Goal: Check status: Check status

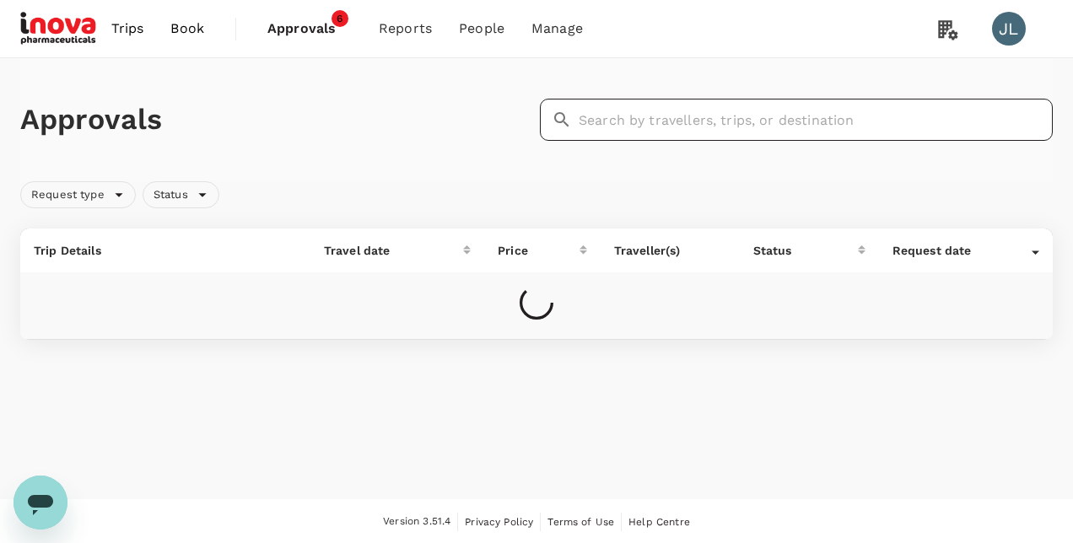
click at [617, 121] on input "text" at bounding box center [816, 120] width 474 height 42
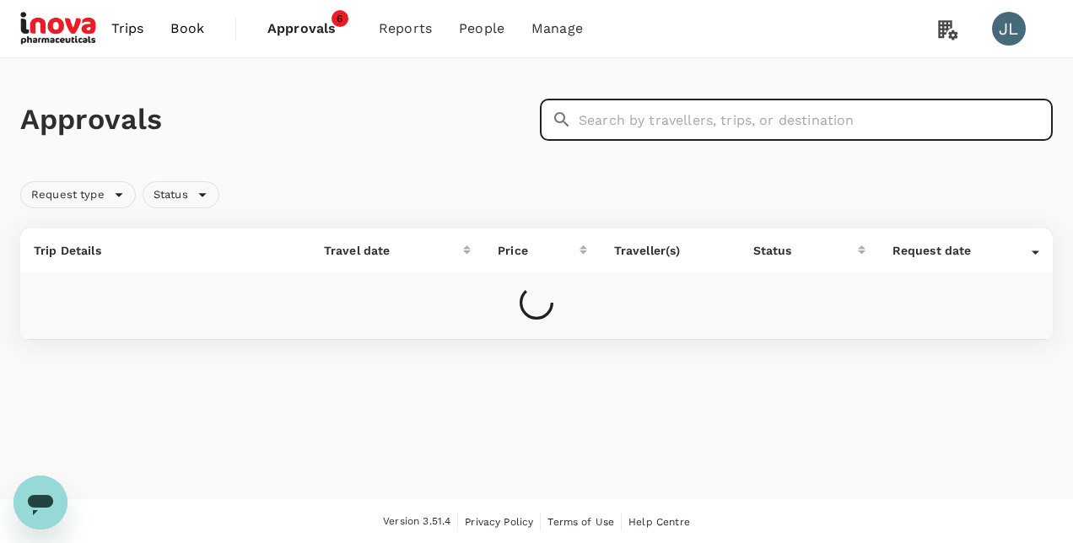
paste input "A20250908110288"
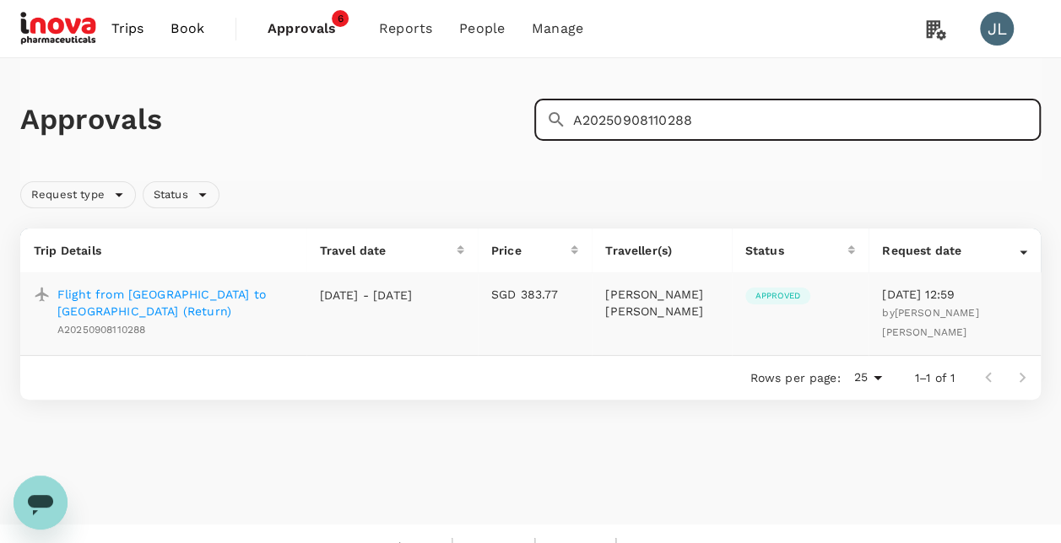
type input "A20250908110288"
click at [160, 295] on p "Flight from [GEOGRAPHIC_DATA] to [GEOGRAPHIC_DATA] (Return)" at bounding box center [174, 303] width 235 height 34
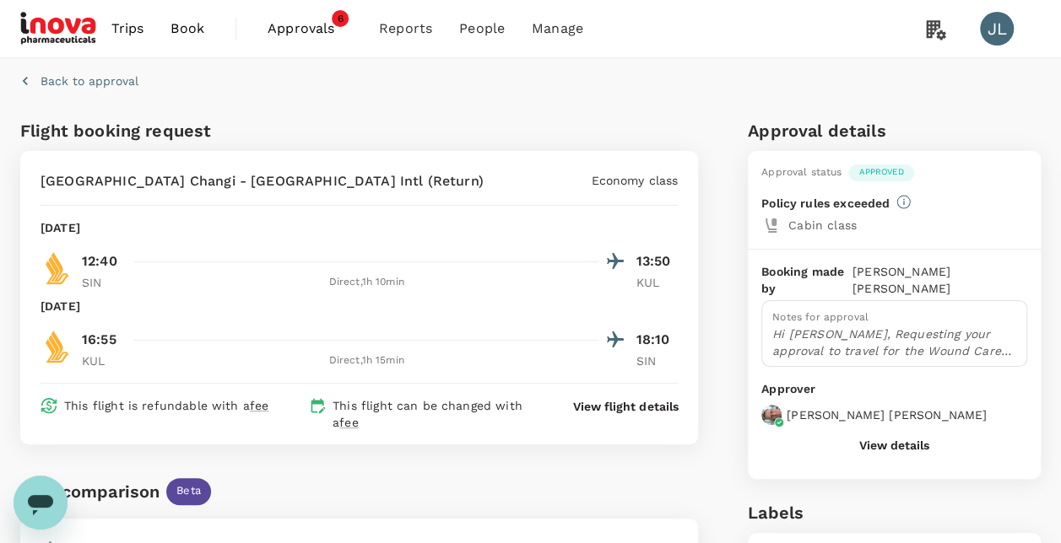
click at [30, 80] on icon "button" at bounding box center [25, 81] width 17 height 17
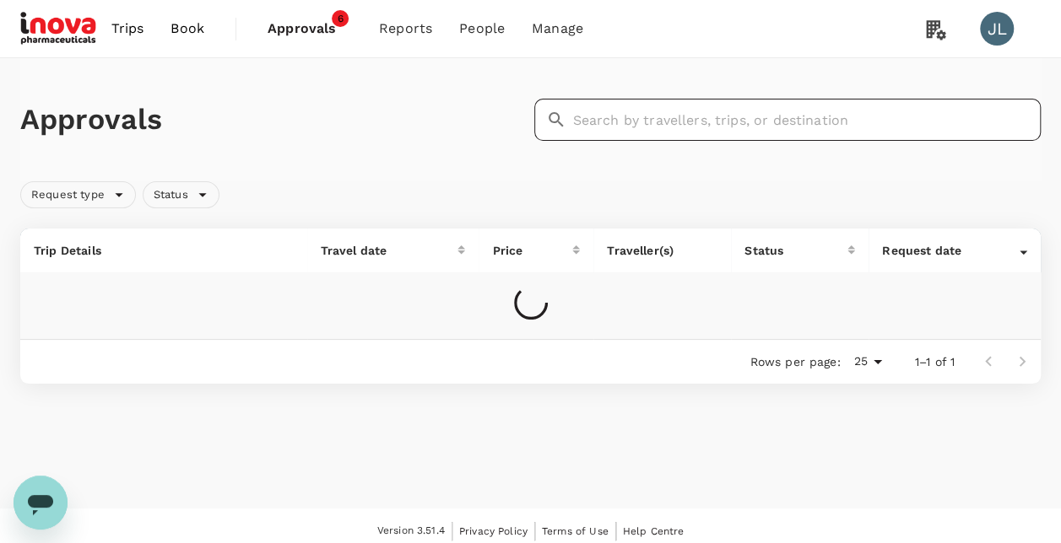
click at [587, 121] on input "text" at bounding box center [807, 120] width 468 height 42
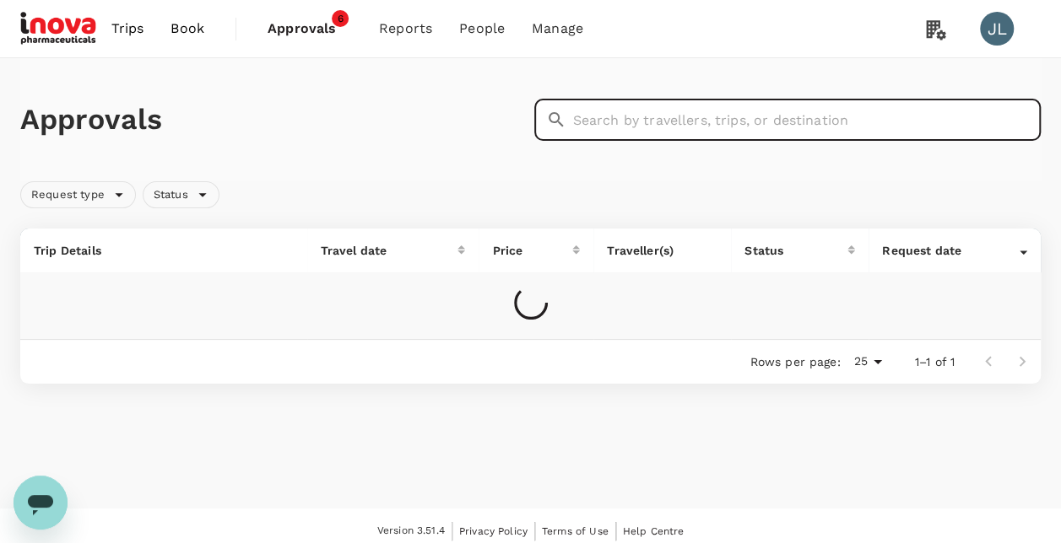
paste input "H2025090818894"
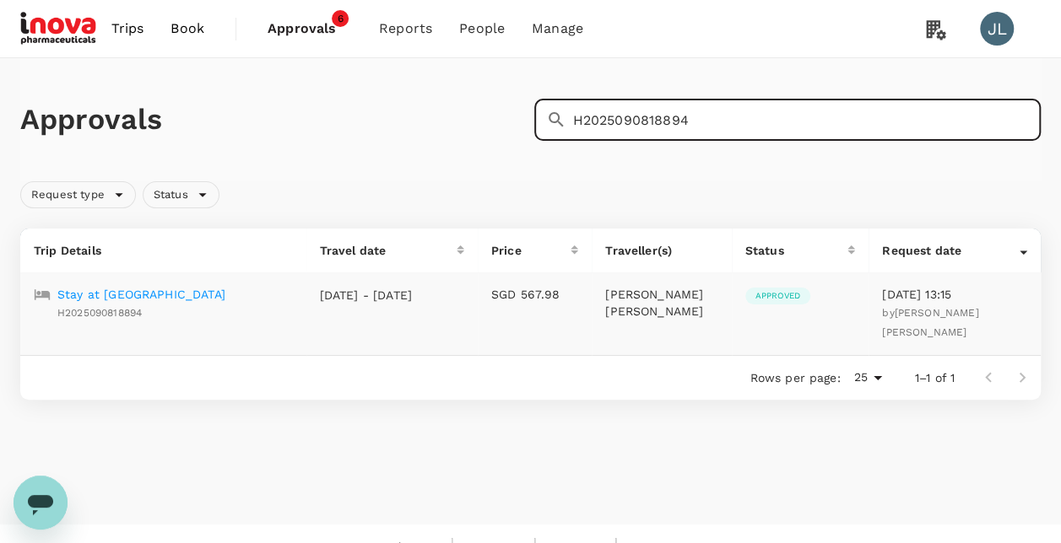
type input "H2025090818894"
click at [214, 294] on p "Stay at [GEOGRAPHIC_DATA]" at bounding box center [141, 294] width 168 height 17
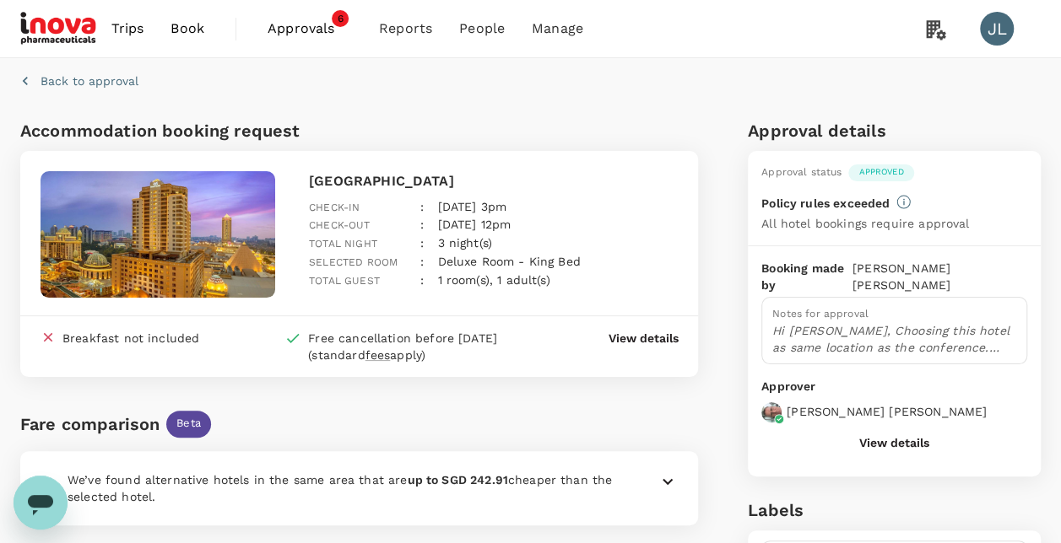
click at [26, 76] on icon "button" at bounding box center [25, 81] width 17 height 17
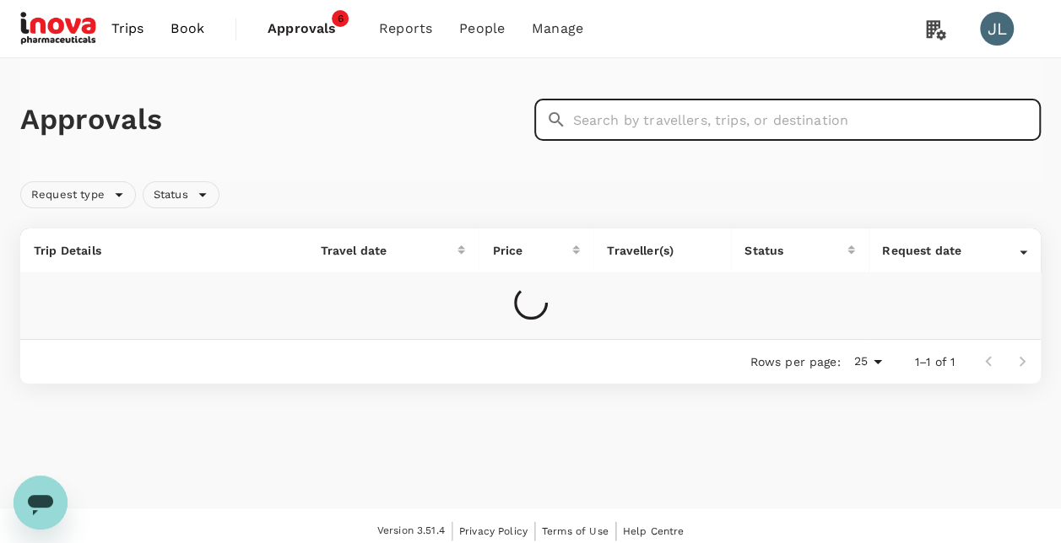
click at [658, 120] on input "text" at bounding box center [807, 120] width 468 height 42
paste input "H2025090832937"
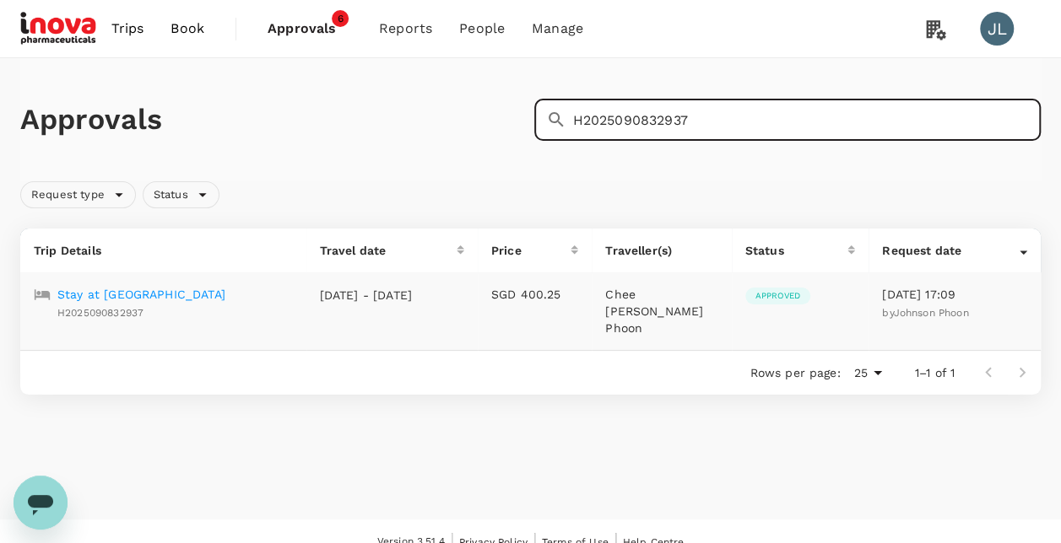
type input "H2025090832937"
click at [197, 297] on p "Stay at [GEOGRAPHIC_DATA]" at bounding box center [141, 294] width 168 height 17
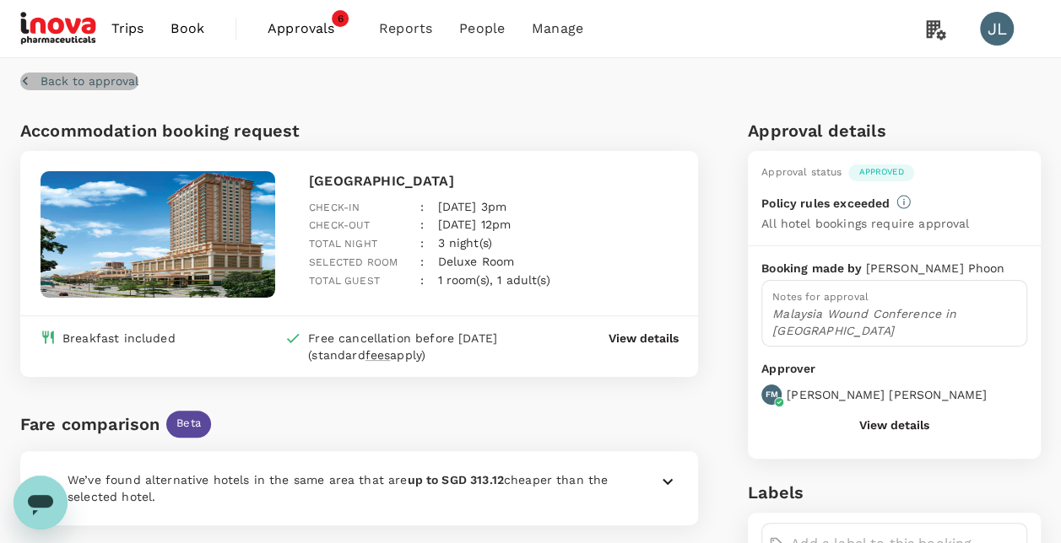
click at [25, 80] on icon "button" at bounding box center [25, 81] width 17 height 17
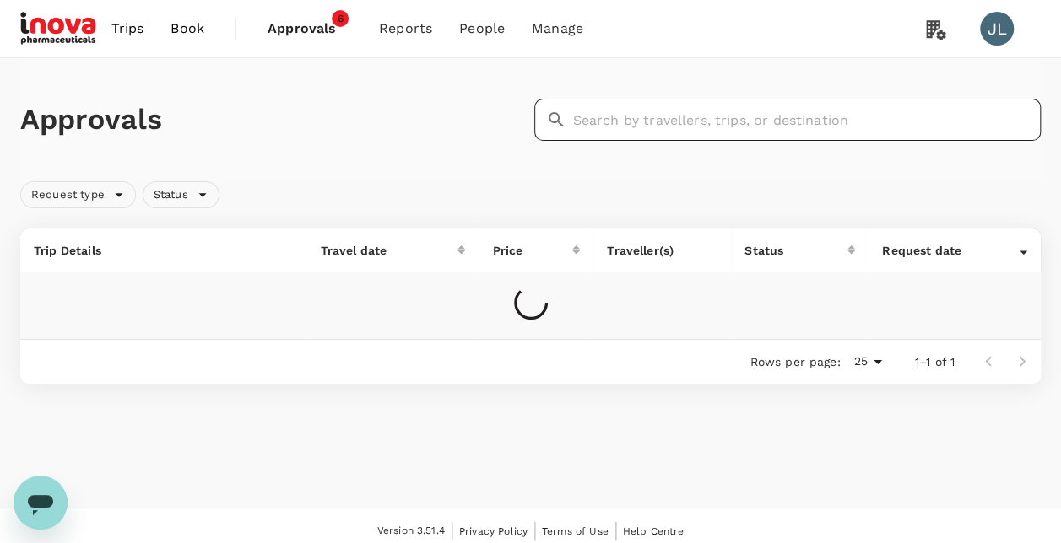
click at [604, 123] on input "text" at bounding box center [807, 120] width 468 height 42
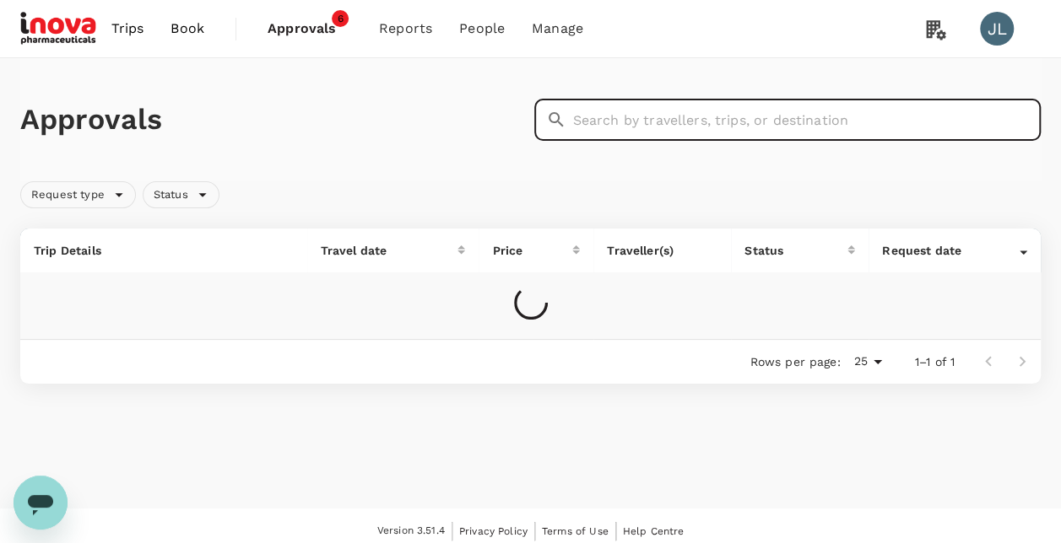
paste input "A20250908145094"
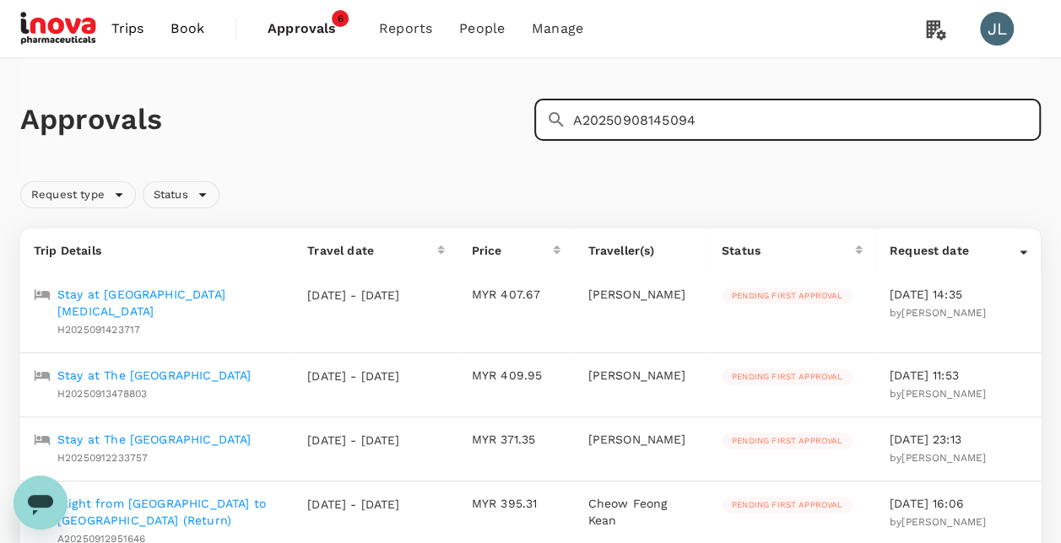
type input "A20250908145094"
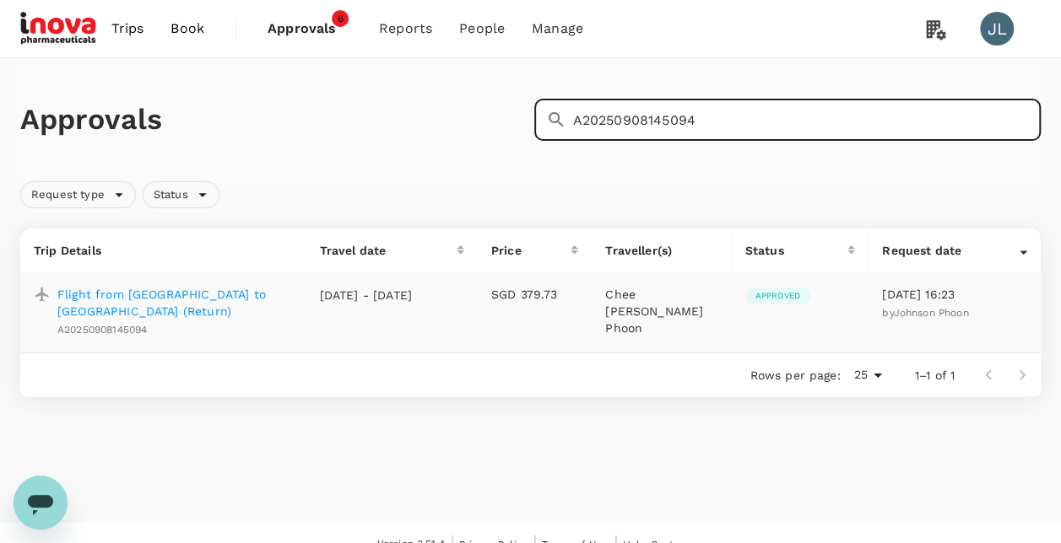
click at [251, 295] on p "Flight from [GEOGRAPHIC_DATA] to [GEOGRAPHIC_DATA] (Return)" at bounding box center [174, 303] width 235 height 34
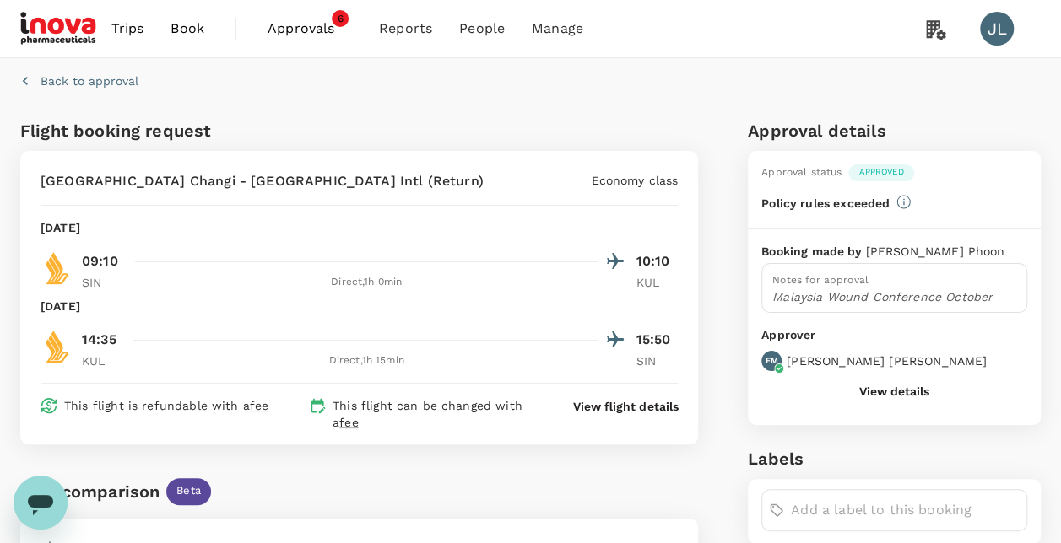
click at [27, 87] on icon "button" at bounding box center [25, 81] width 17 height 17
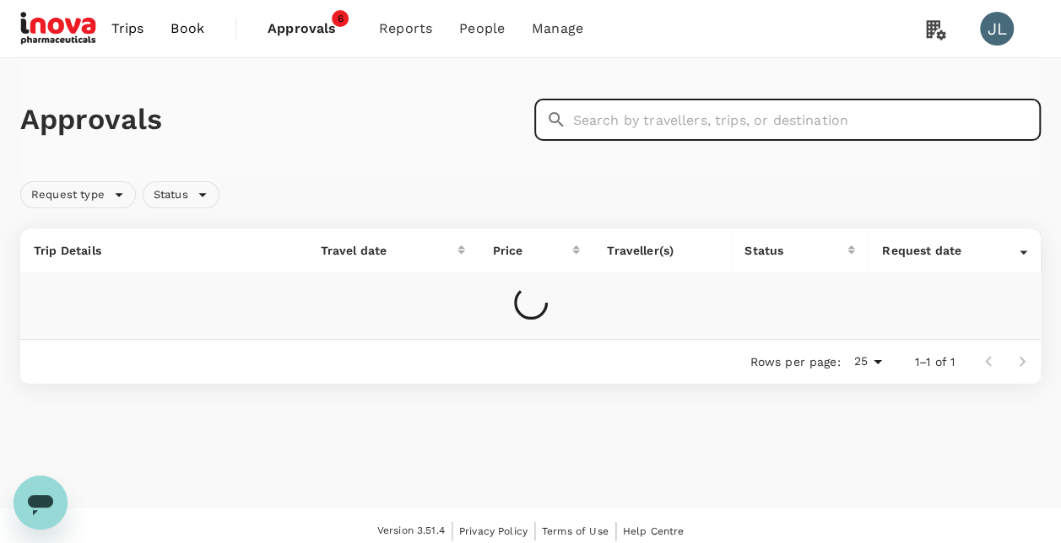
click at [601, 121] on input "text" at bounding box center [807, 120] width 468 height 42
paste input "A20250909114561"
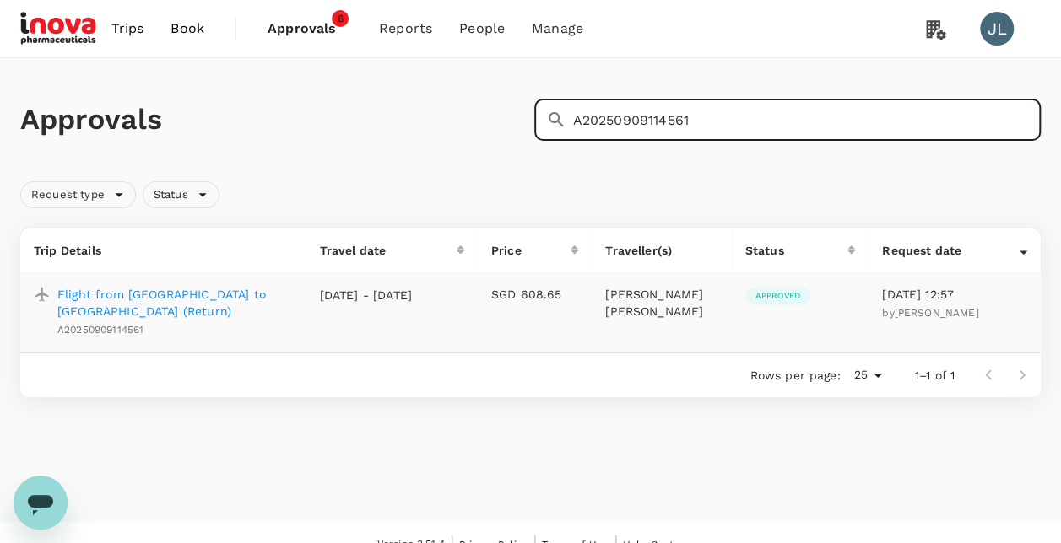
type input "A20250909114561"
click at [159, 300] on p "Flight from [GEOGRAPHIC_DATA] to [GEOGRAPHIC_DATA] (Return)" at bounding box center [174, 303] width 235 height 34
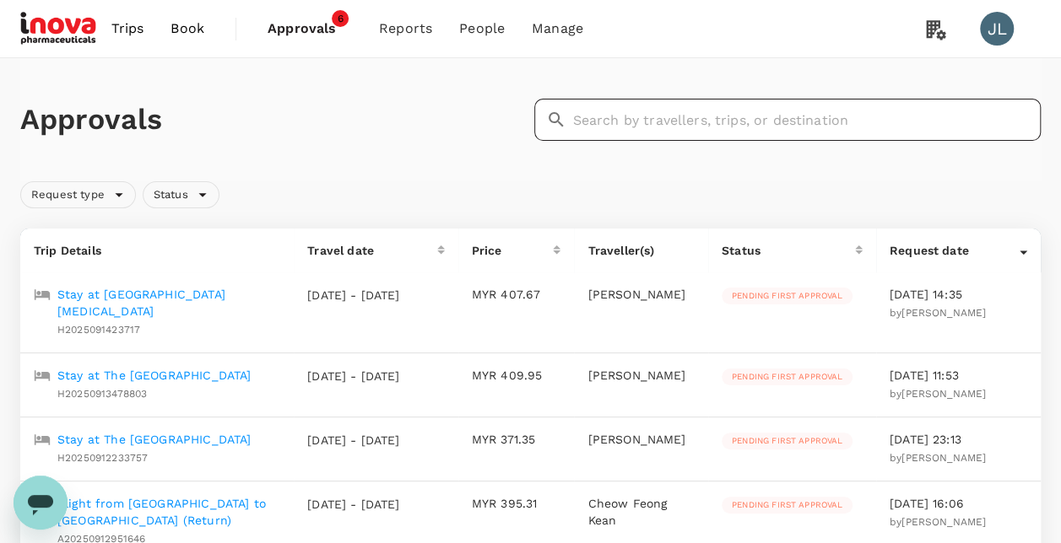
click at [624, 121] on input "text" at bounding box center [807, 120] width 468 height 42
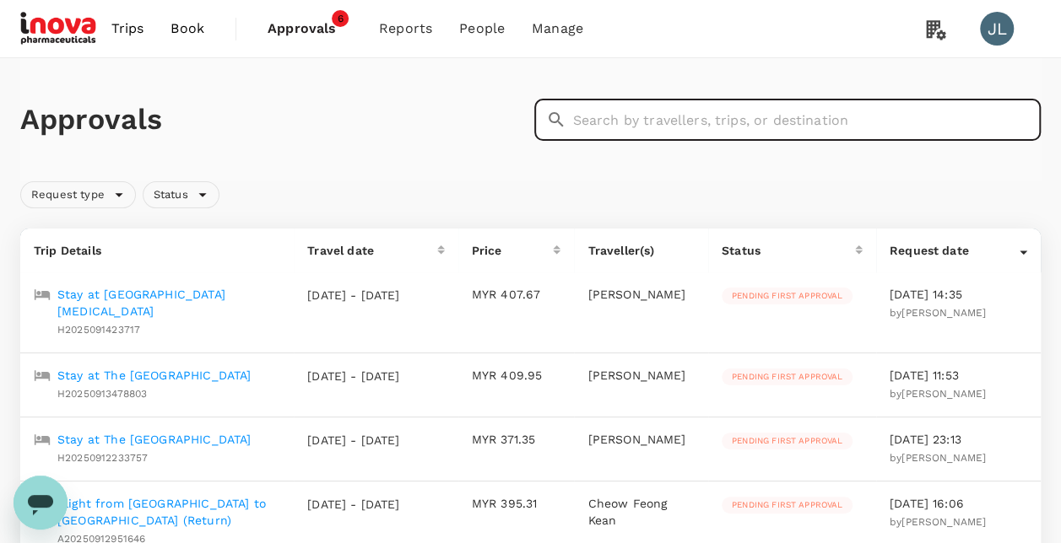
paste input "A20250908792761"
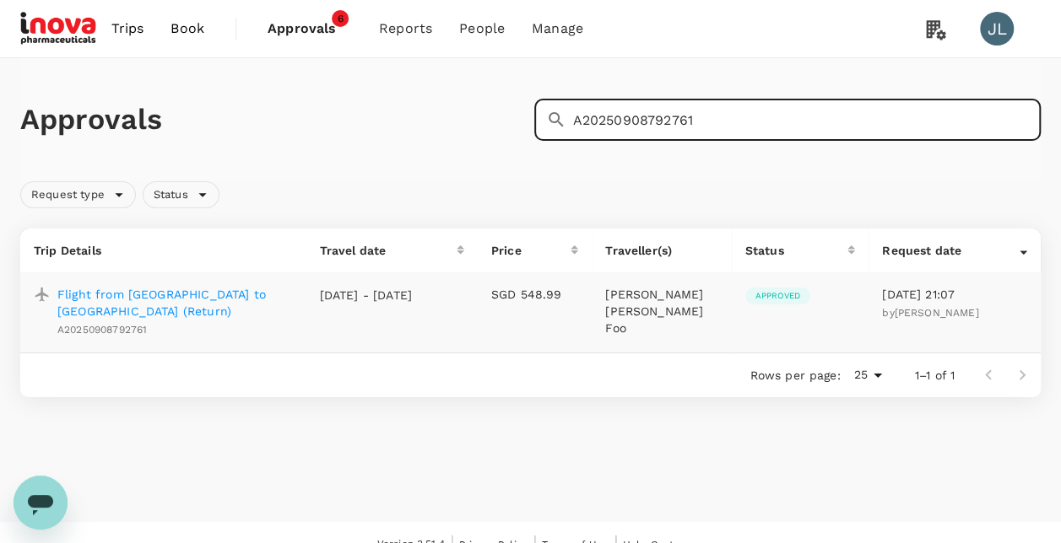
type input "A20250908792761"
click at [220, 294] on p "Flight from [GEOGRAPHIC_DATA] to [GEOGRAPHIC_DATA] (Return)" at bounding box center [174, 303] width 235 height 34
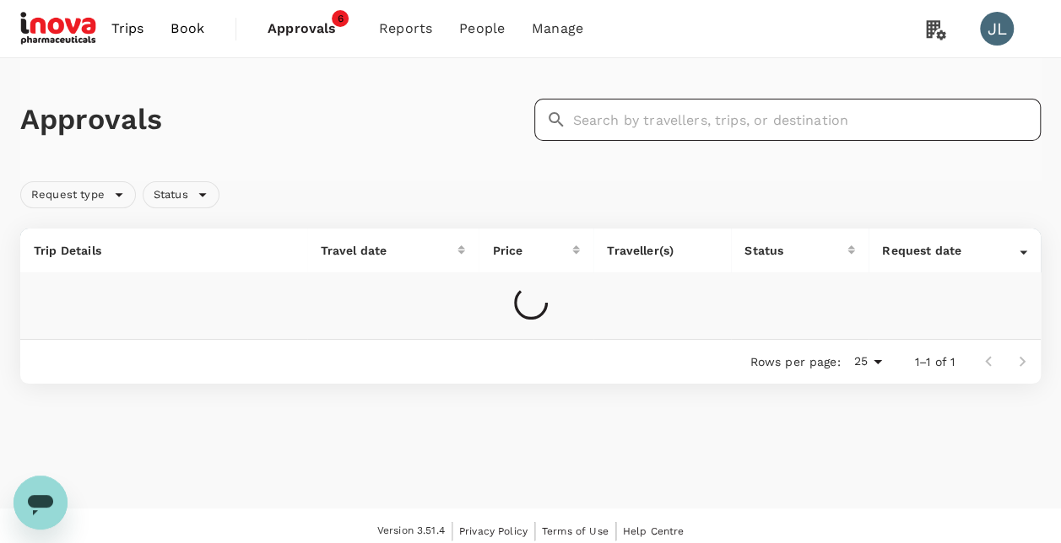
click at [624, 124] on input "text" at bounding box center [807, 120] width 468 height 42
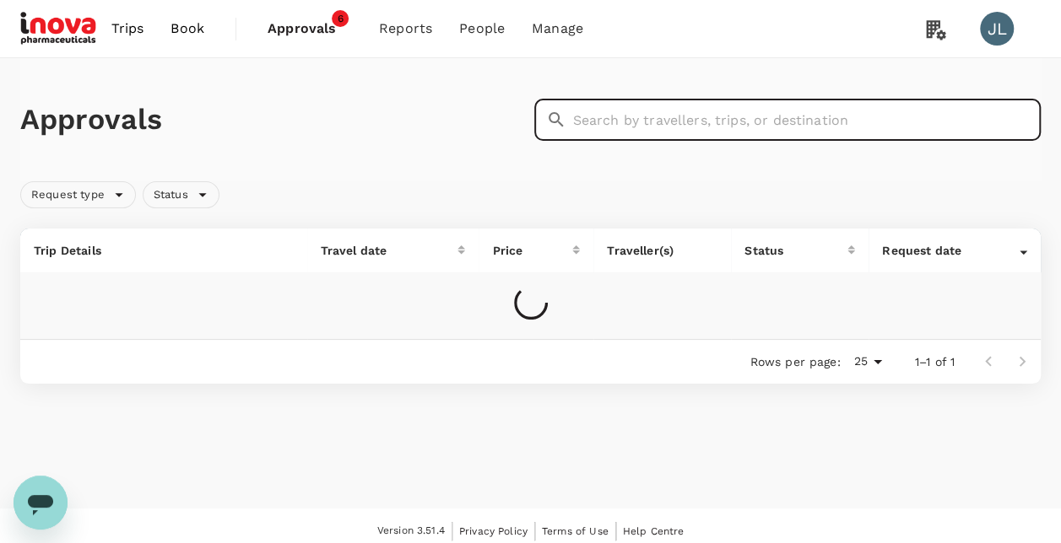
paste input "A20250908141635"
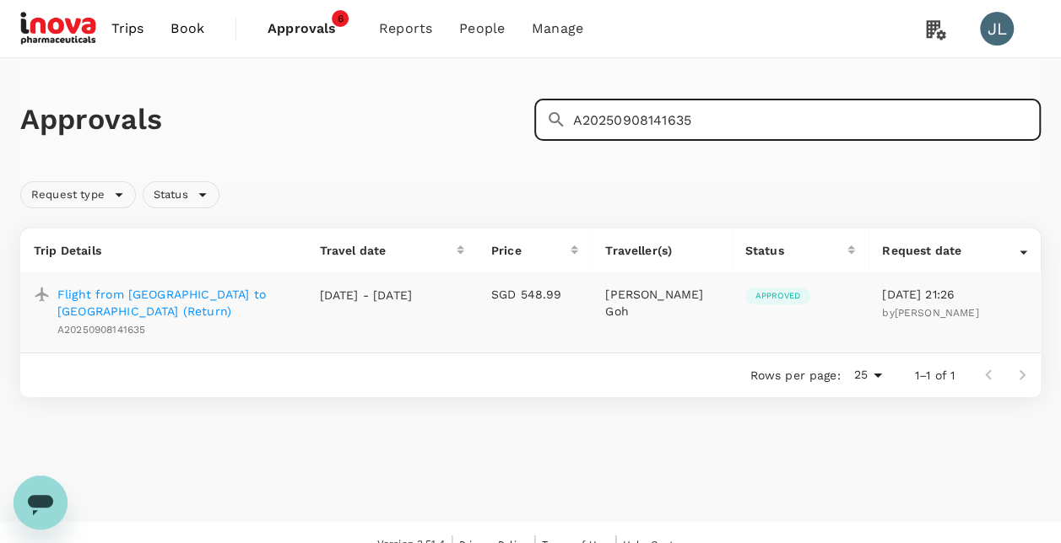
type input "A20250908141635"
click at [174, 290] on p "Flight from [GEOGRAPHIC_DATA] to [GEOGRAPHIC_DATA] (Return)" at bounding box center [174, 303] width 235 height 34
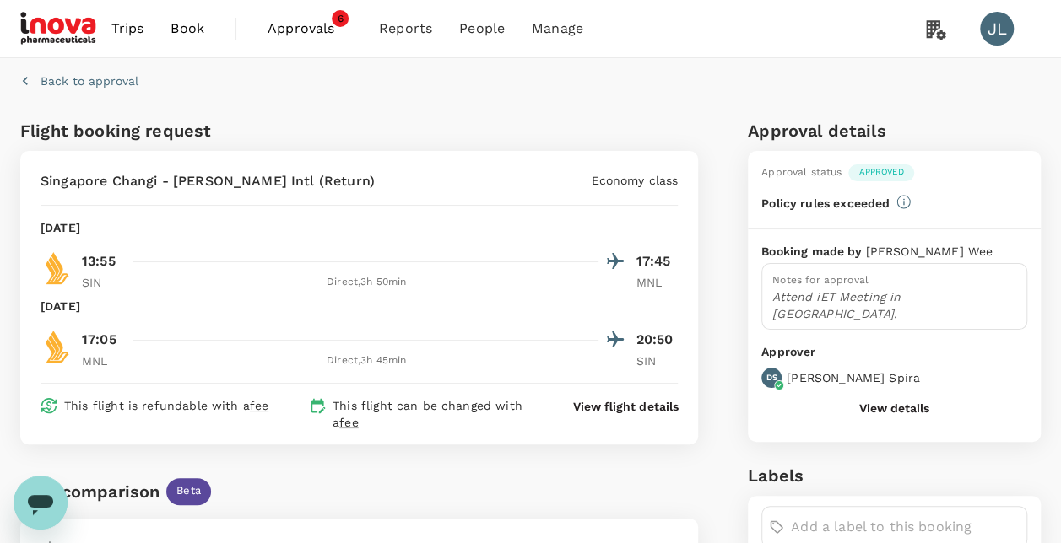
click at [29, 86] on icon "button" at bounding box center [25, 81] width 17 height 17
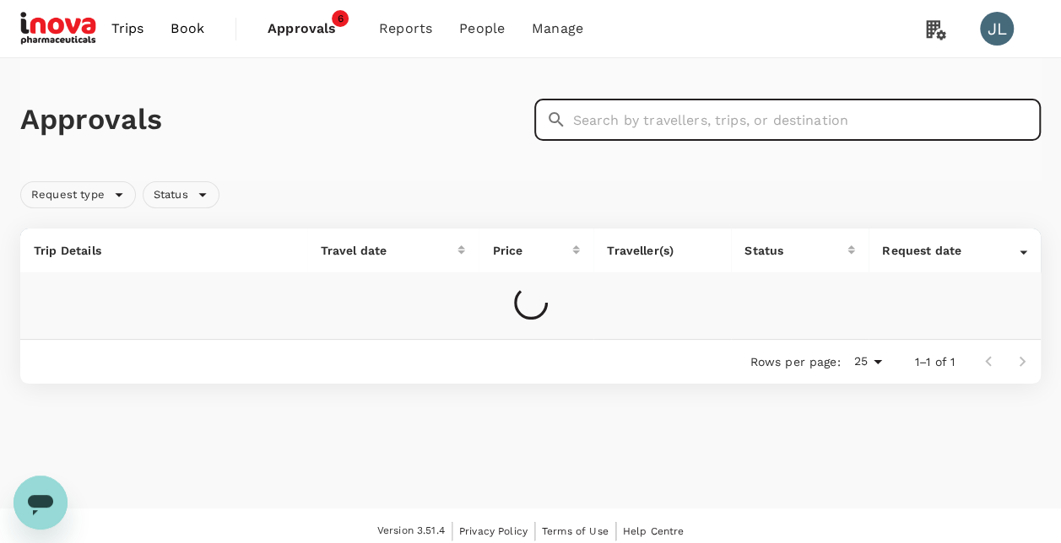
click at [596, 120] on input "text" at bounding box center [807, 120] width 468 height 42
paste input "C20250909331244"
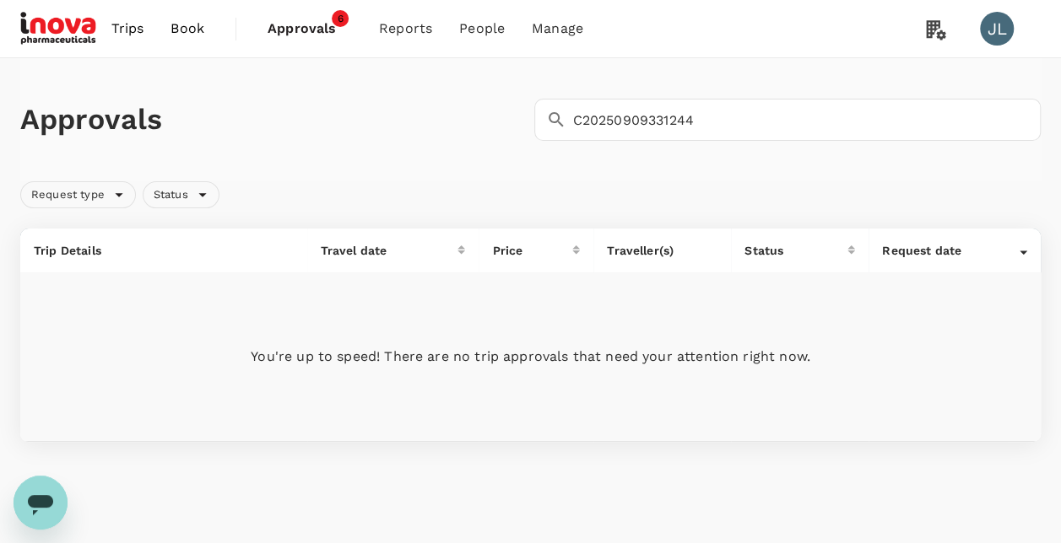
click at [148, 298] on td "You're up to speed! There are no trip approvals that need your attention right …" at bounding box center [530, 357] width 1020 height 169
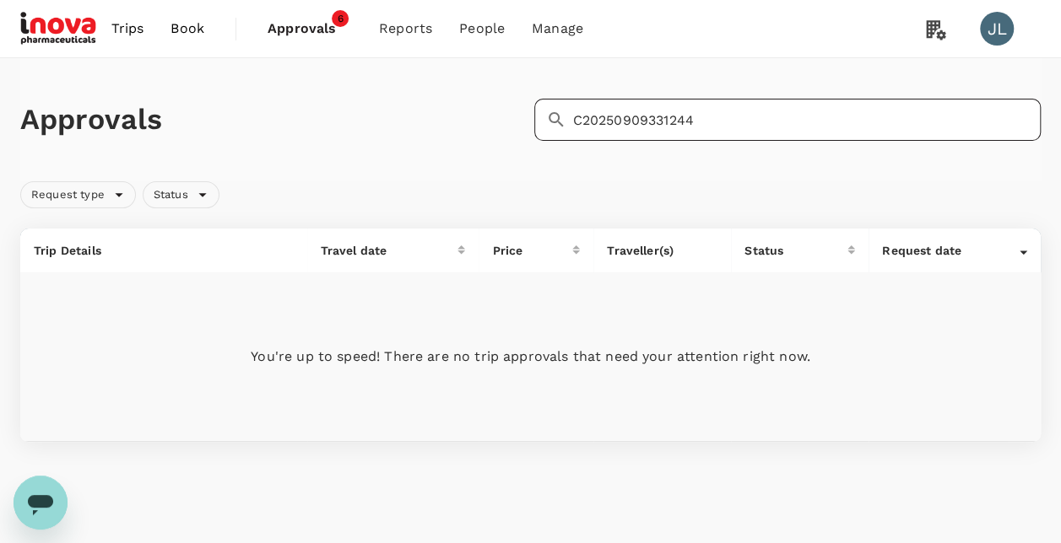
click at [716, 122] on input "C20250909331244" at bounding box center [807, 120] width 468 height 42
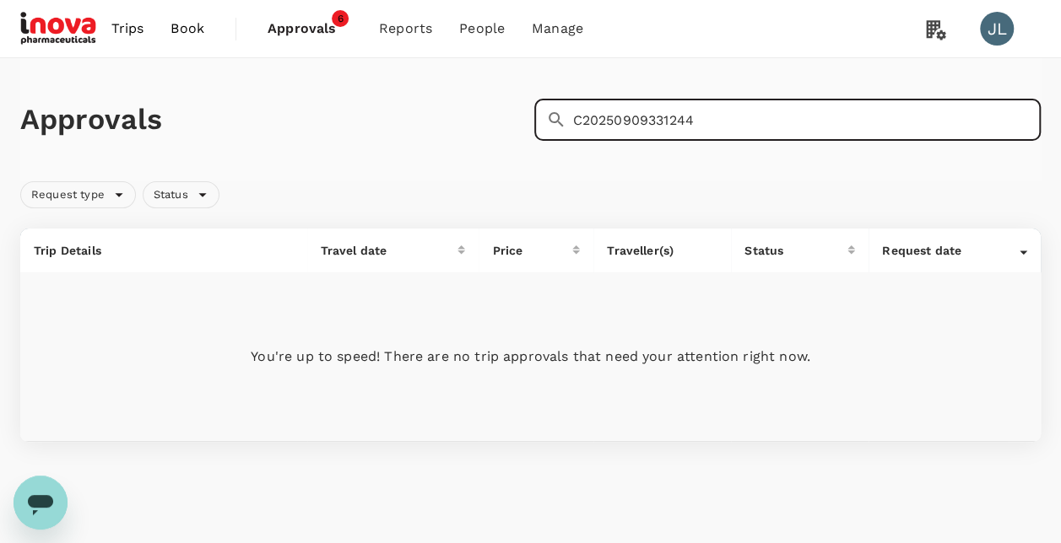
drag, startPoint x: 721, startPoint y: 123, endPoint x: 373, endPoint y: 103, distance: 348.2
click at [381, 105] on div "Approvals ​ C20250909331244 ​" at bounding box center [526, 116] width 1027 height 49
paste input "A20250909358693"
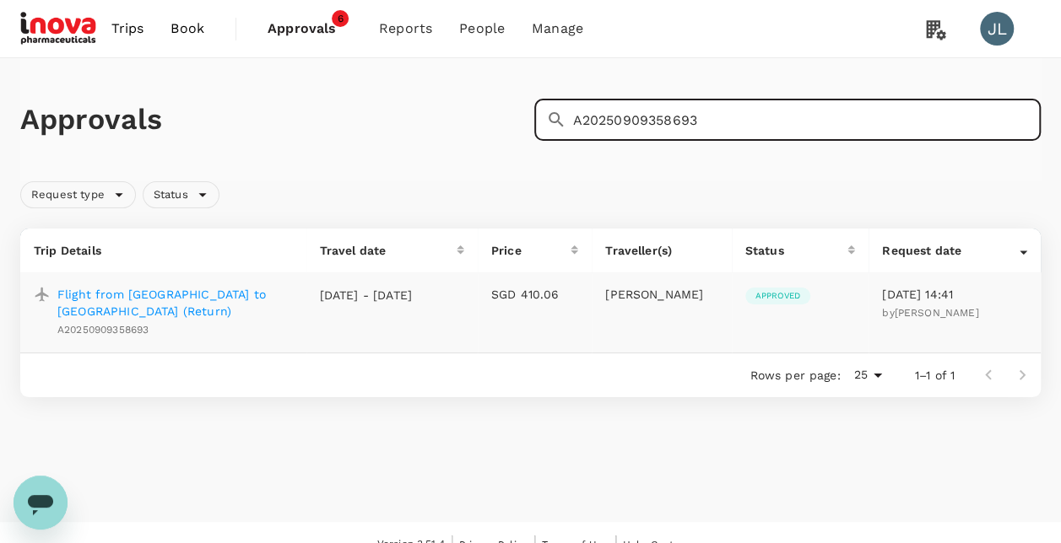
type input "A20250909358693"
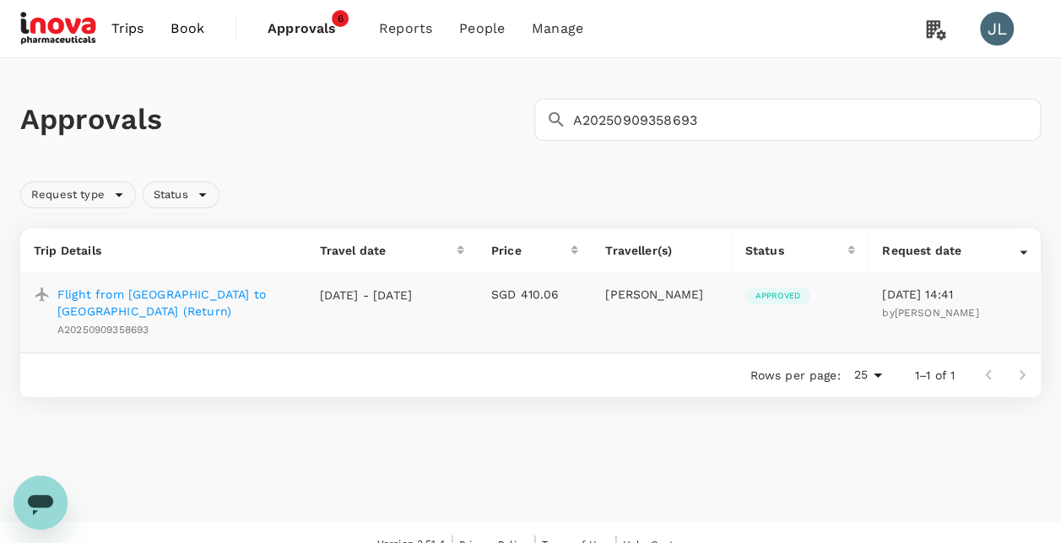
click at [216, 296] on p "Flight from [GEOGRAPHIC_DATA] to [GEOGRAPHIC_DATA] (Return)" at bounding box center [174, 303] width 235 height 34
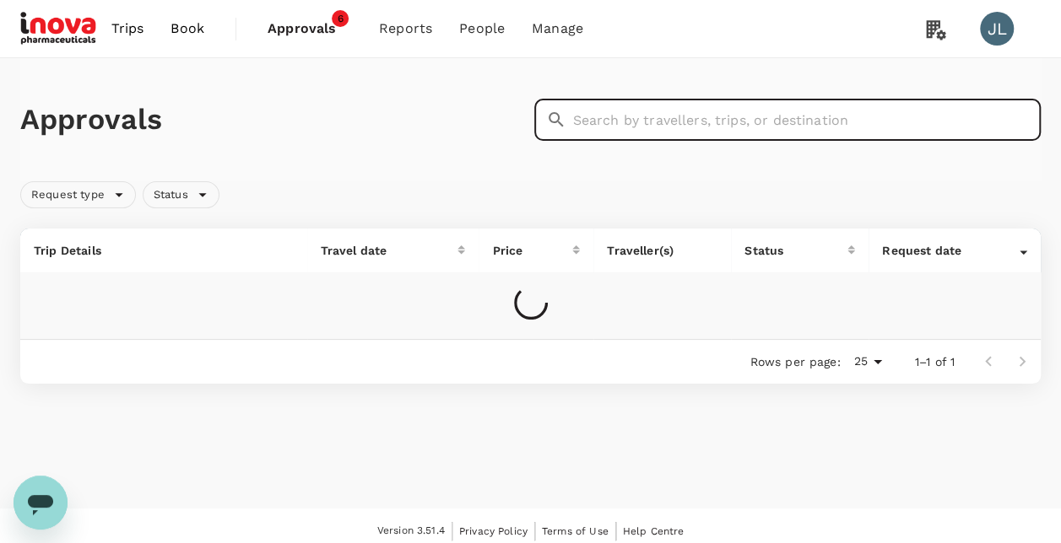
click at [612, 115] on input "text" at bounding box center [807, 120] width 468 height 42
paste input "A20250909112627"
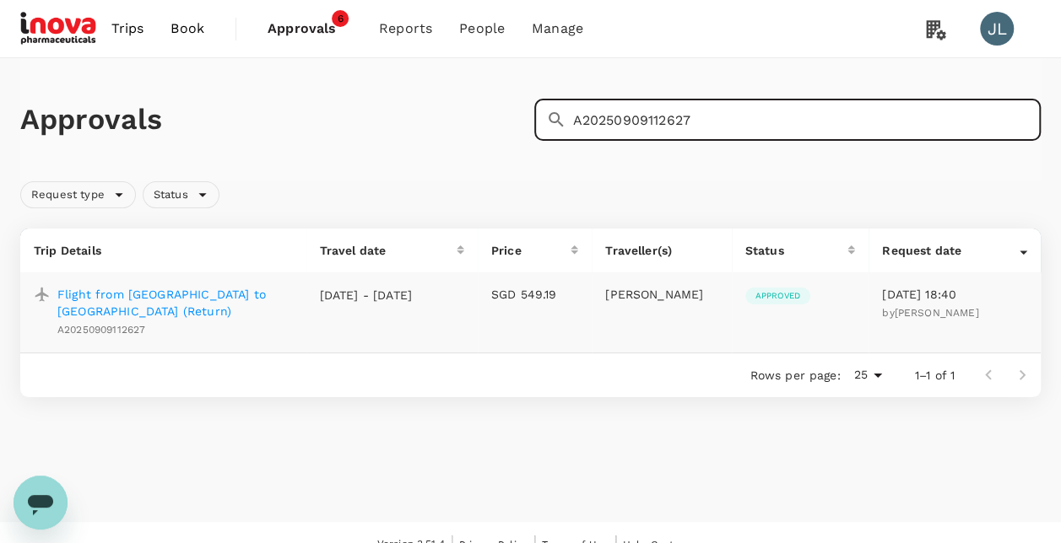
type input "A20250909112627"
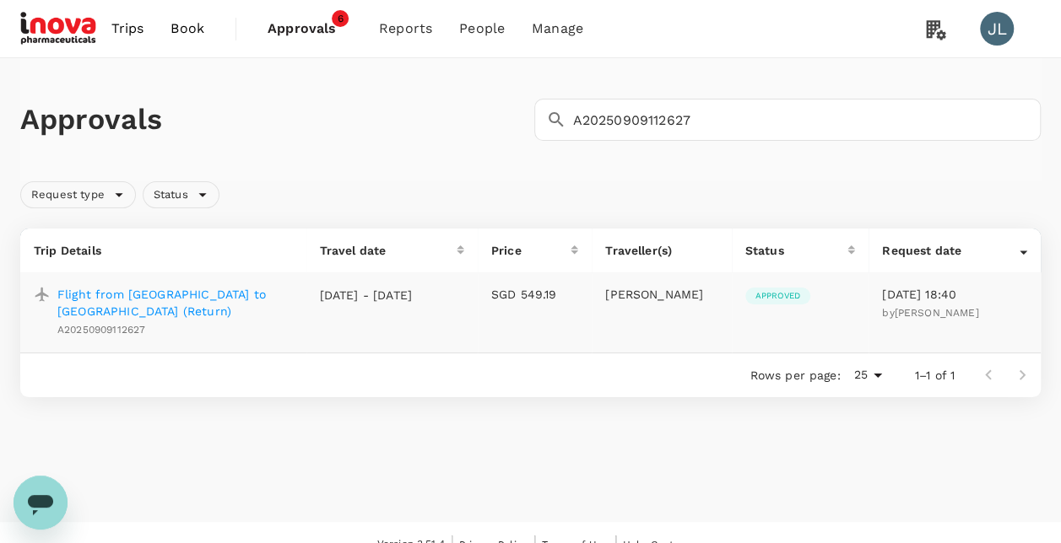
click at [157, 293] on p "Flight from [GEOGRAPHIC_DATA] to [GEOGRAPHIC_DATA] (Return)" at bounding box center [174, 303] width 235 height 34
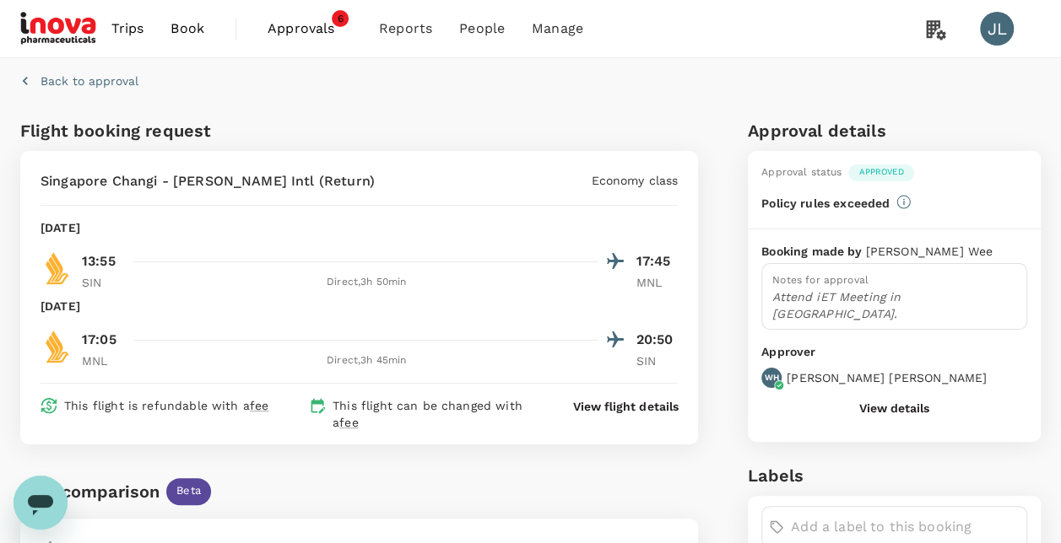
click at [94, 80] on p "Back to approval" at bounding box center [89, 81] width 98 height 17
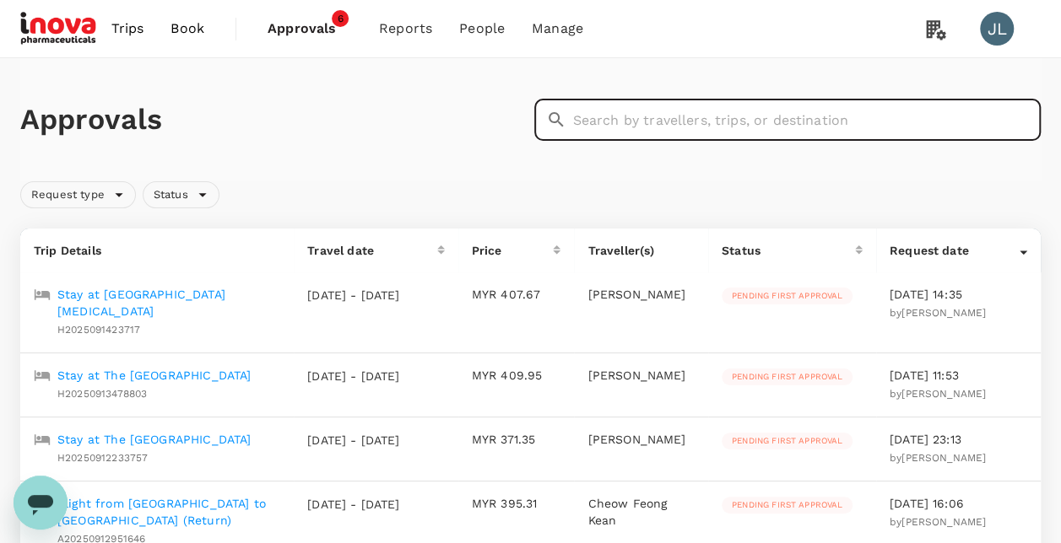
click at [662, 117] on input "text" at bounding box center [807, 120] width 468 height 42
paste input "A20250908243460"
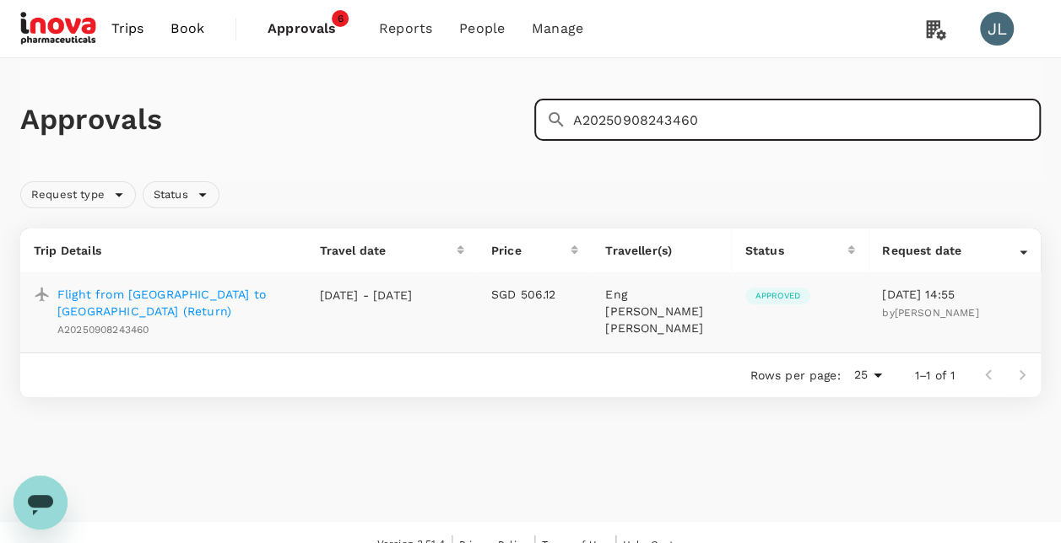
type input "A20250908243460"
click at [176, 290] on p "Flight from [GEOGRAPHIC_DATA] to [GEOGRAPHIC_DATA] (Return)" at bounding box center [174, 303] width 235 height 34
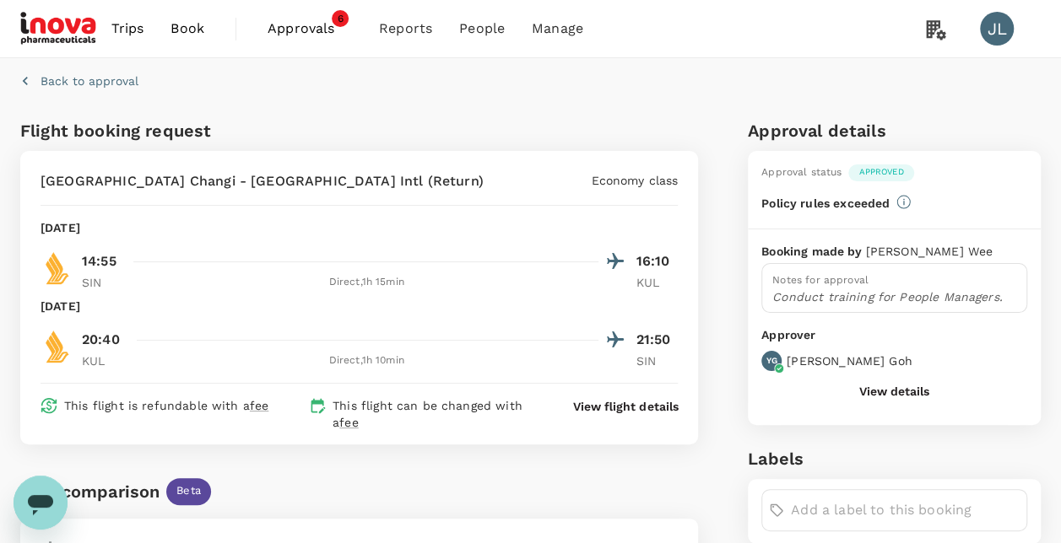
click at [25, 78] on icon "button" at bounding box center [25, 81] width 17 height 17
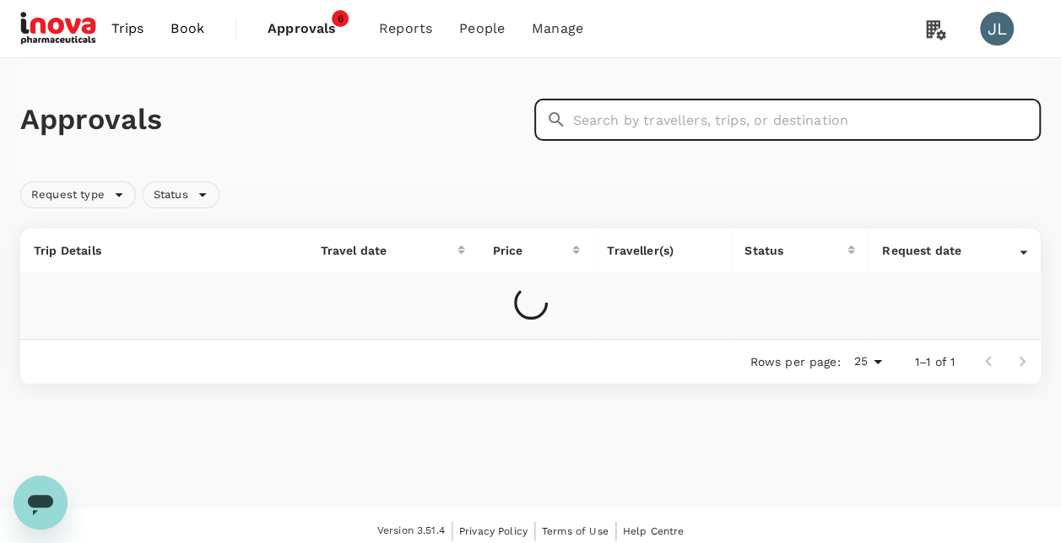
click at [825, 121] on input "text" at bounding box center [807, 120] width 468 height 42
paste input "H2025090825126"
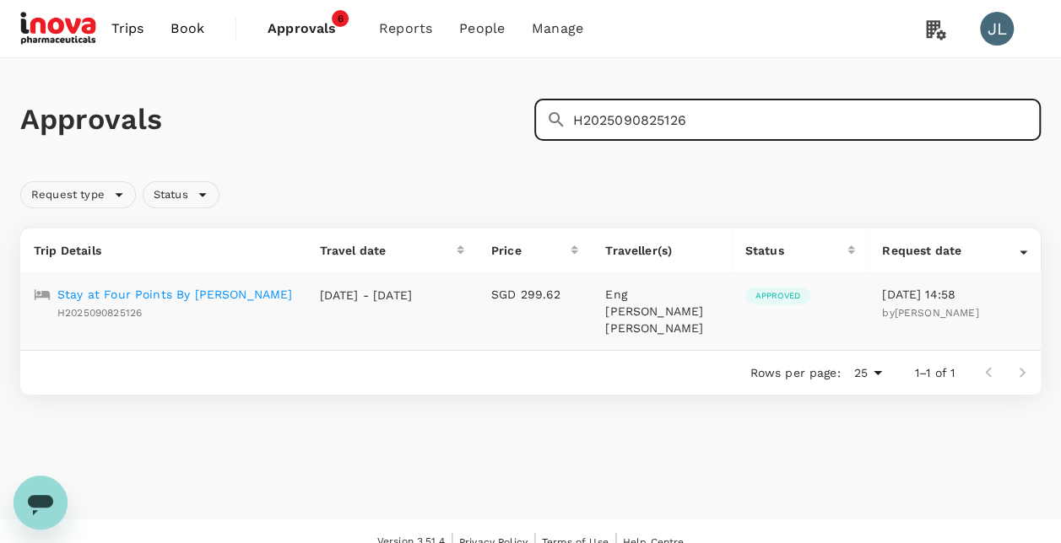
type input "H2025090825126"
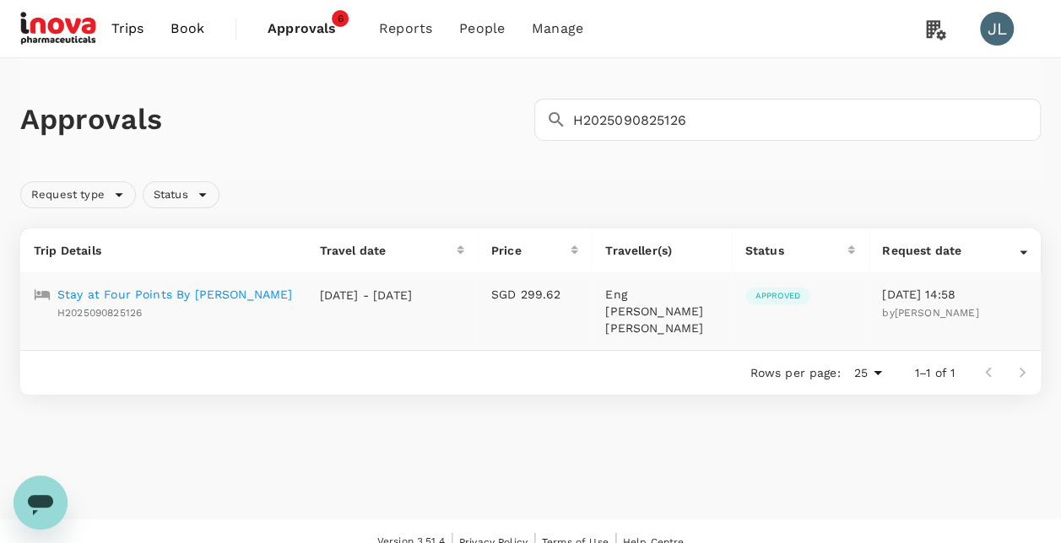
click at [213, 299] on p "Stay at Four Points By [PERSON_NAME]" at bounding box center [174, 294] width 235 height 17
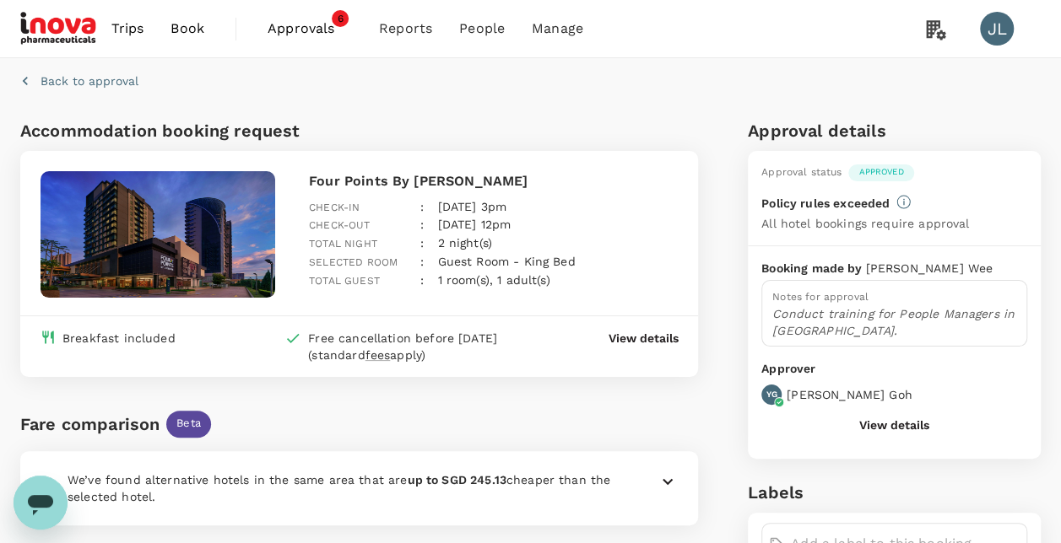
click at [24, 81] on icon "button" at bounding box center [25, 81] width 5 height 8
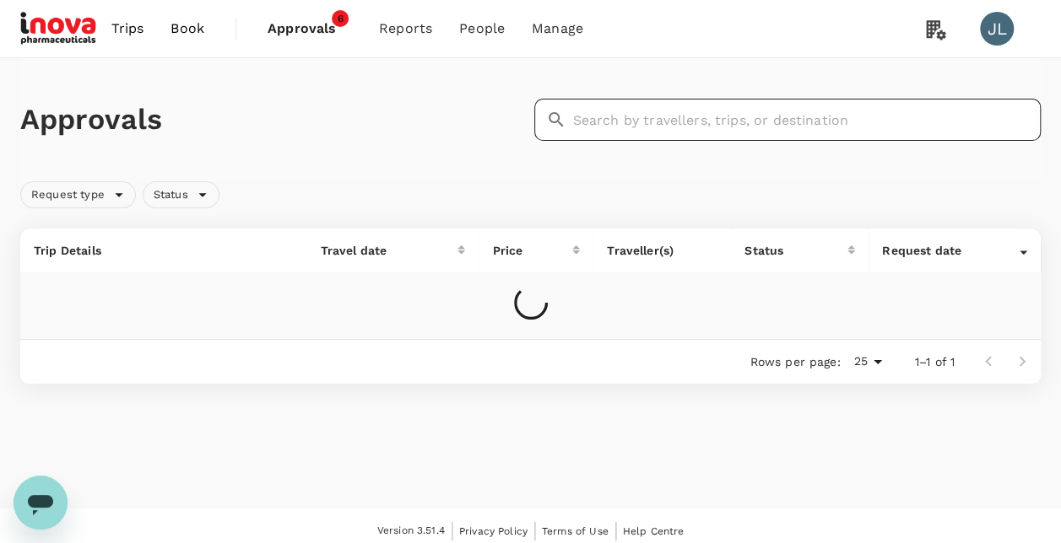
click at [712, 119] on input "text" at bounding box center [807, 120] width 468 height 42
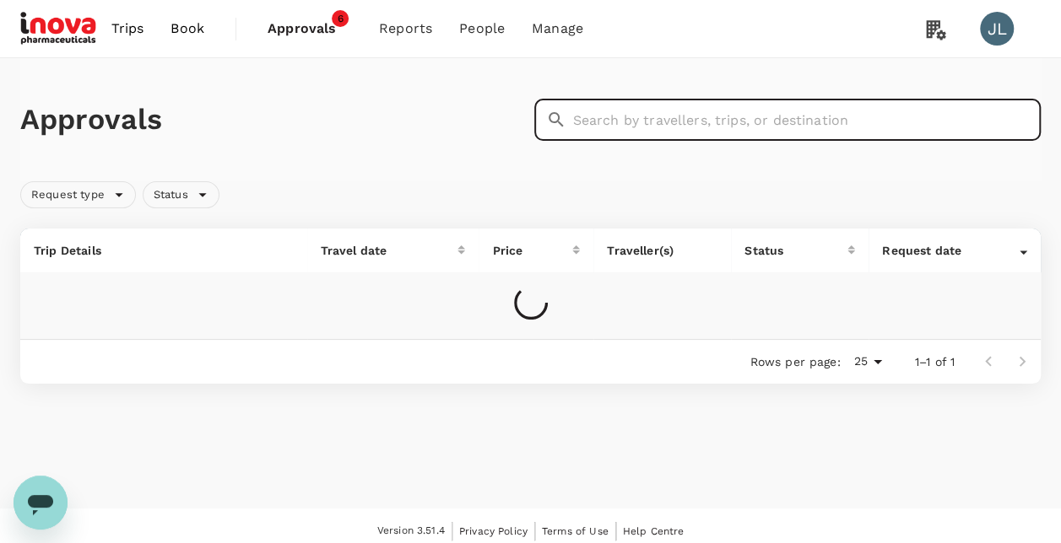
paste input "A20250807931938"
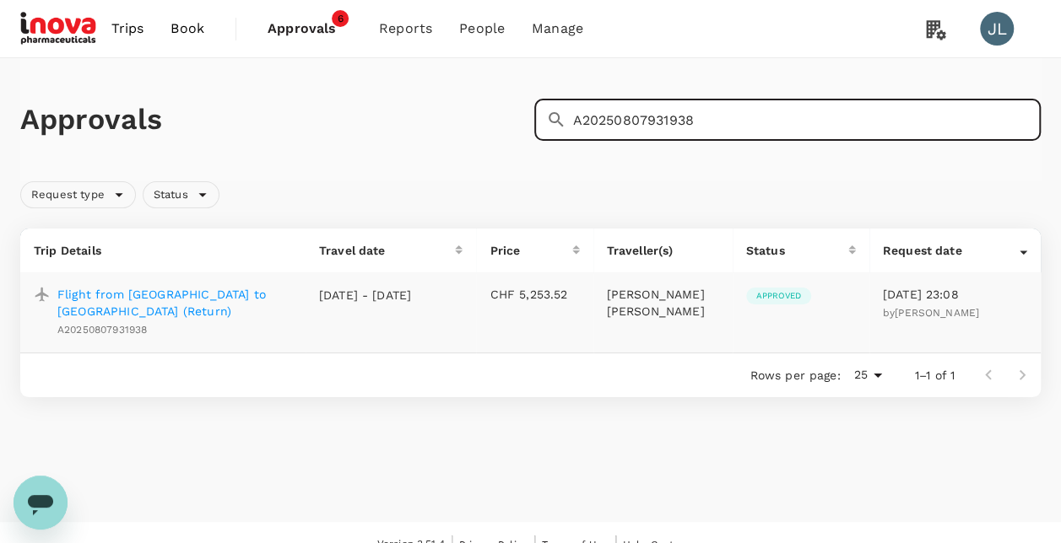
type input "A20250807931938"
click at [139, 297] on p "Flight from [GEOGRAPHIC_DATA] to [GEOGRAPHIC_DATA] (Return)" at bounding box center [174, 303] width 235 height 34
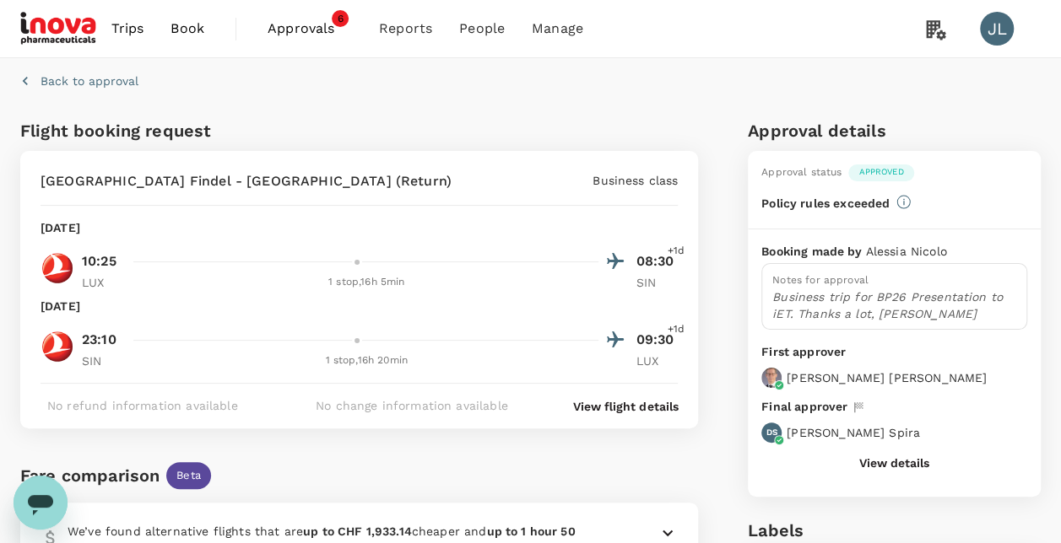
click at [36, 83] on button "Back to approval" at bounding box center [79, 81] width 118 height 17
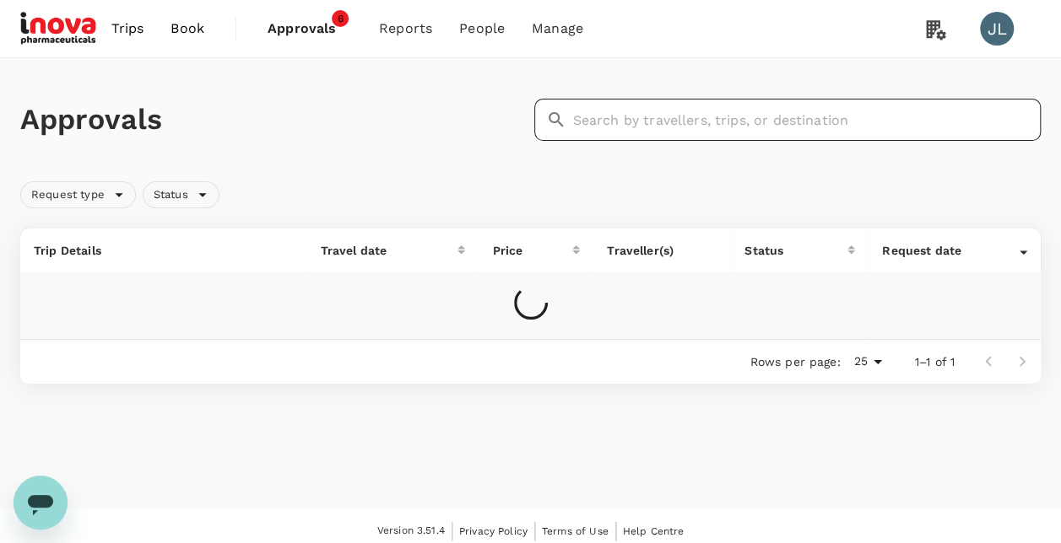
click at [625, 128] on input "text" at bounding box center [807, 120] width 468 height 42
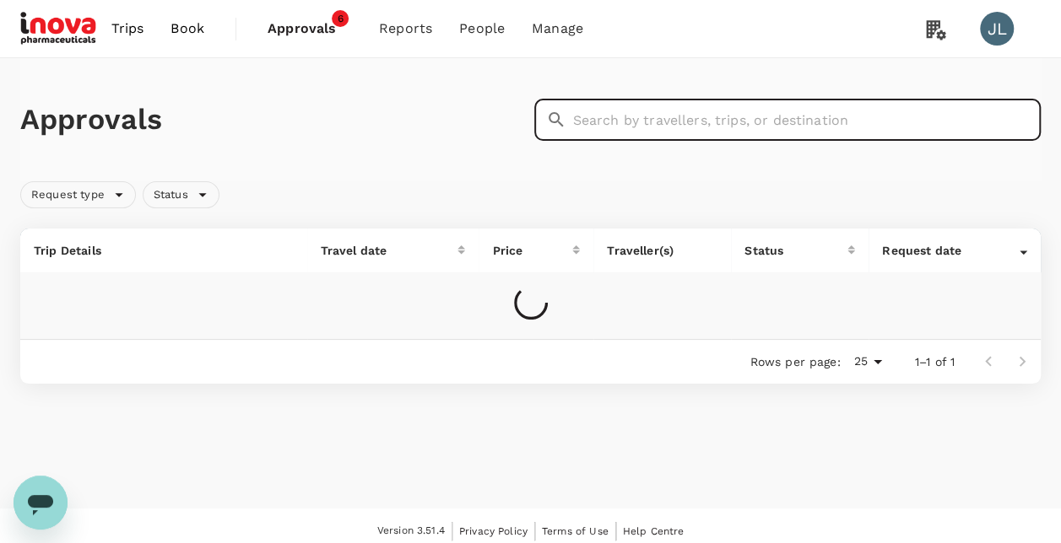
paste input "H2025091012457"
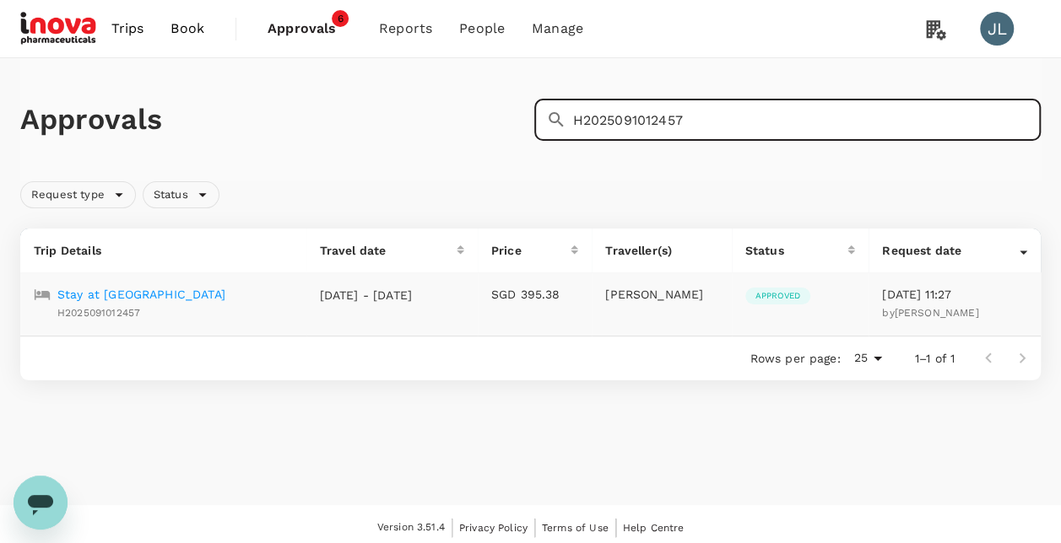
type input "H2025091012457"
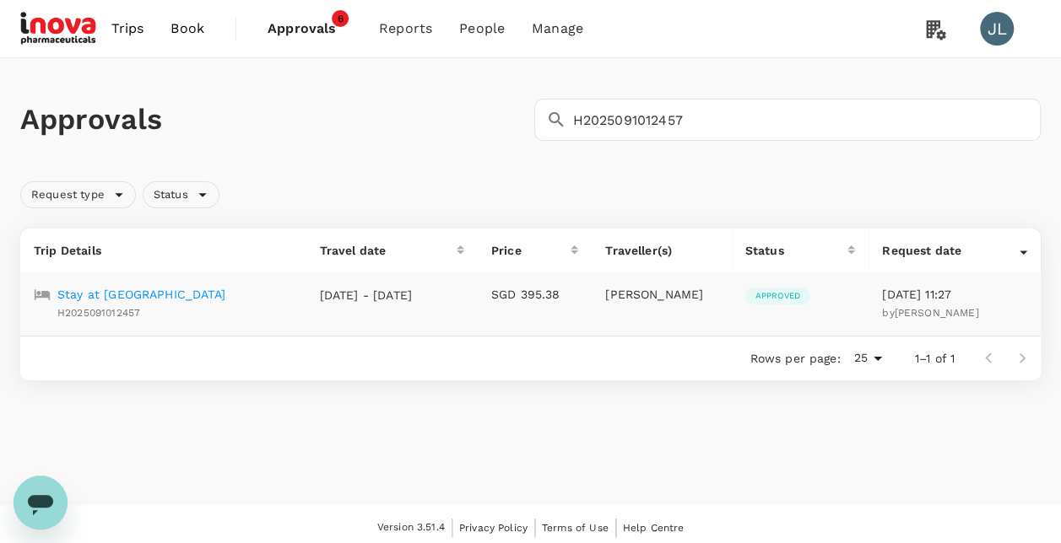
click at [212, 298] on p "Stay at [GEOGRAPHIC_DATA]" at bounding box center [141, 294] width 168 height 17
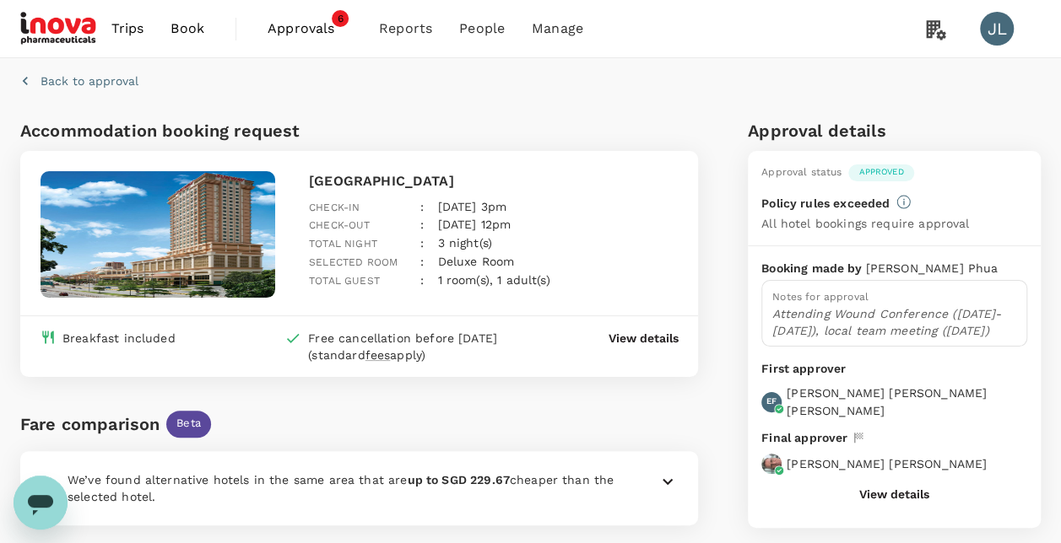
click at [569, 199] on div "Check-in : [DATE] 3pm" at bounding box center [486, 201] width 382 height 32
click at [32, 80] on icon "button" at bounding box center [25, 81] width 17 height 17
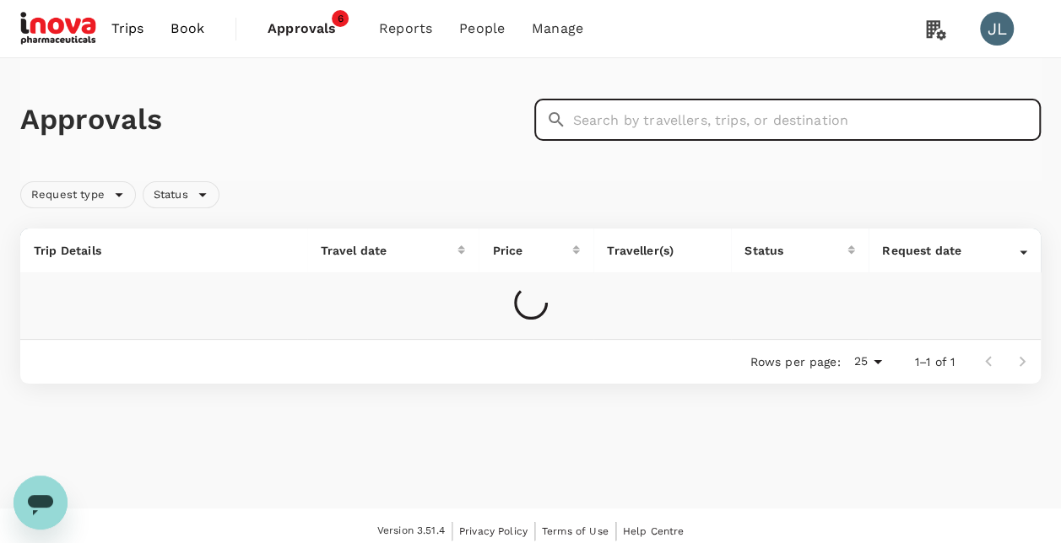
click at [773, 121] on input "text" at bounding box center [807, 120] width 468 height 42
paste input "A20250913131385"
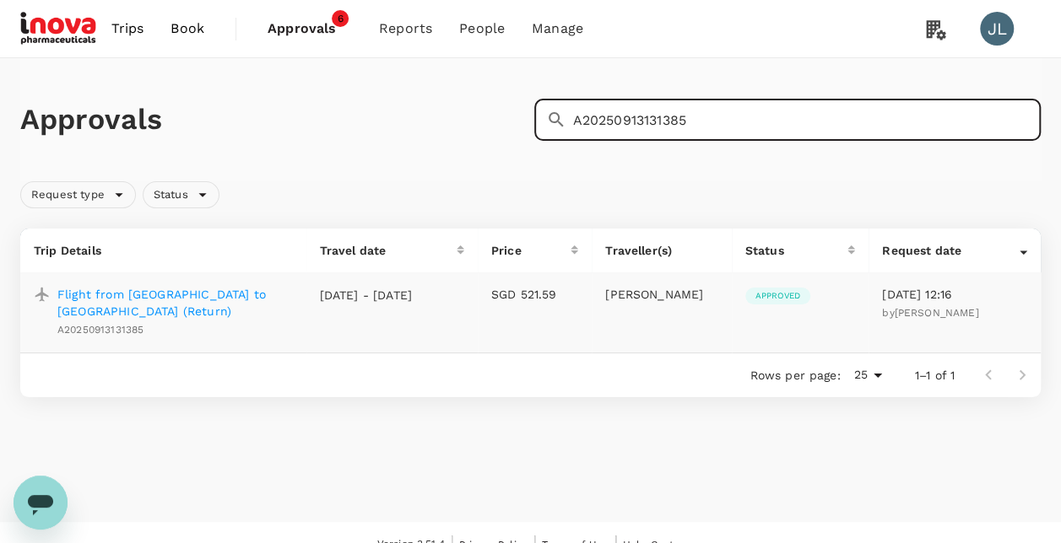
type input "A20250913131385"
click at [209, 300] on p "Flight from [GEOGRAPHIC_DATA] to [GEOGRAPHIC_DATA] (Return)" at bounding box center [174, 303] width 235 height 34
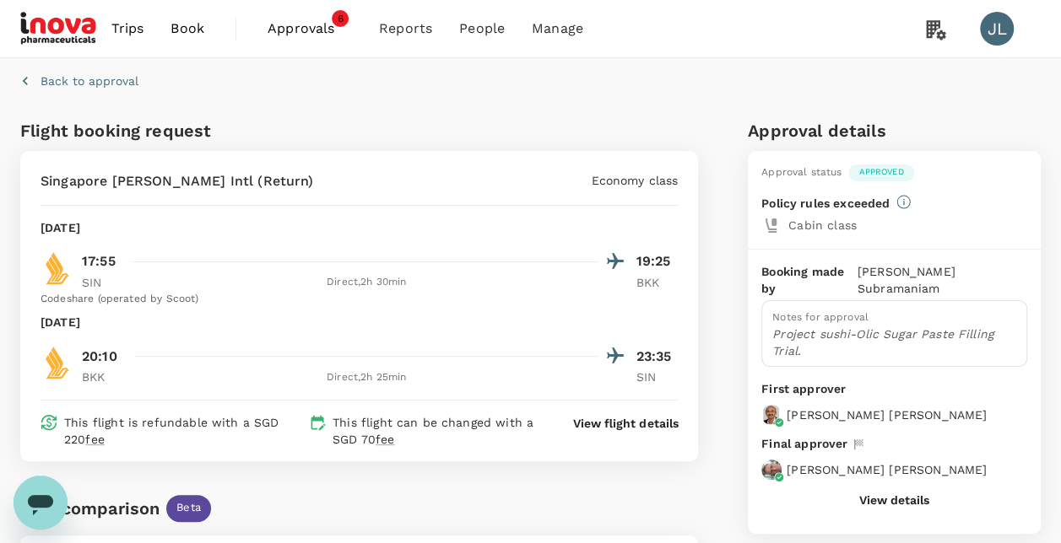
click at [30, 81] on icon "button" at bounding box center [25, 81] width 17 height 17
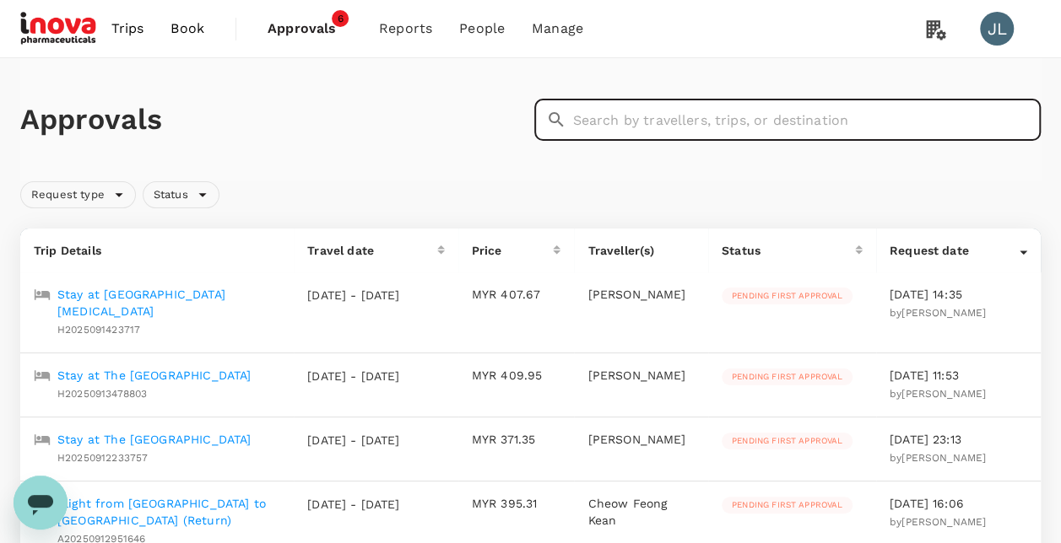
click at [580, 122] on input "text" at bounding box center [807, 120] width 468 height 42
paste input "A20250913465832"
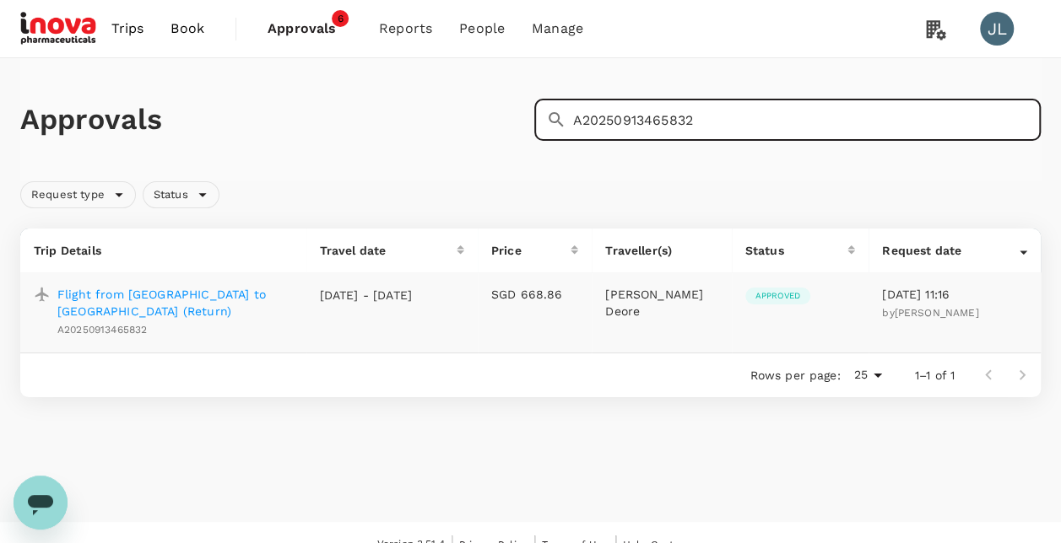
type input "A20250913465832"
click at [92, 294] on p "Flight from [GEOGRAPHIC_DATA] to [GEOGRAPHIC_DATA] (Return)" at bounding box center [174, 303] width 235 height 34
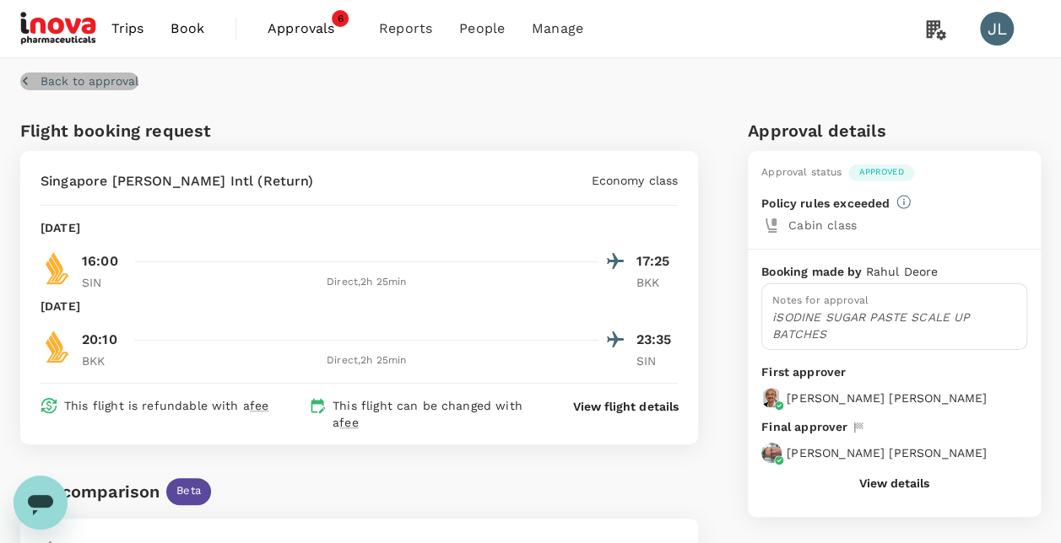
click at [106, 78] on p "Back to approval" at bounding box center [89, 81] width 98 height 17
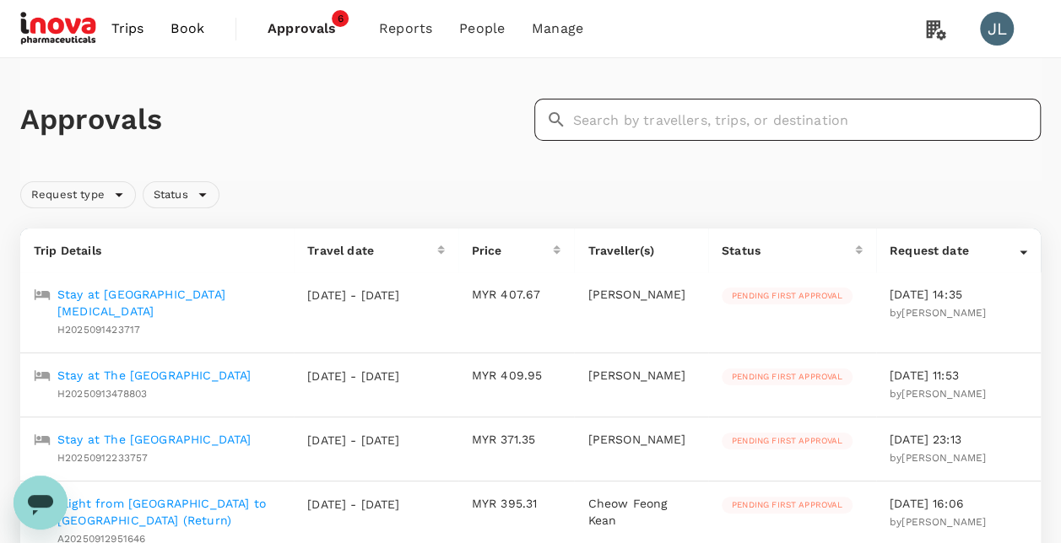
click at [663, 126] on input "text" at bounding box center [807, 120] width 468 height 42
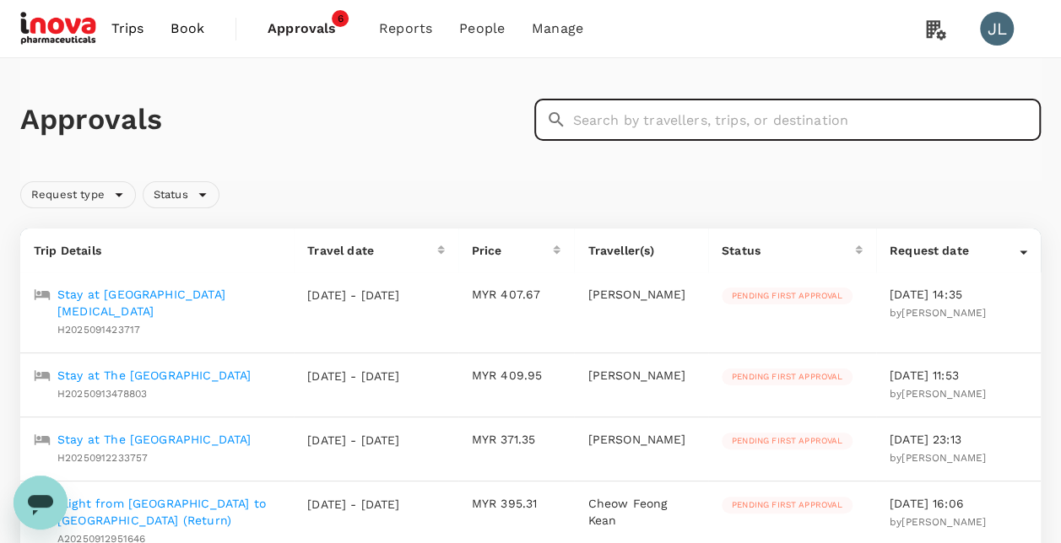
paste input "A20250913543707"
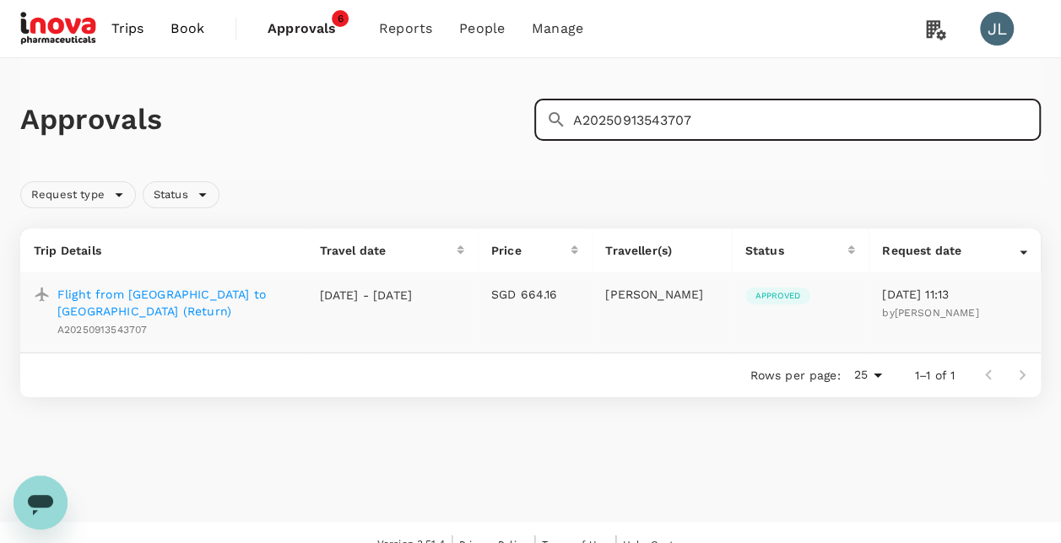
type input "A20250913543707"
click at [213, 296] on p "Flight from [GEOGRAPHIC_DATA] to [GEOGRAPHIC_DATA] (Return)" at bounding box center [174, 303] width 235 height 34
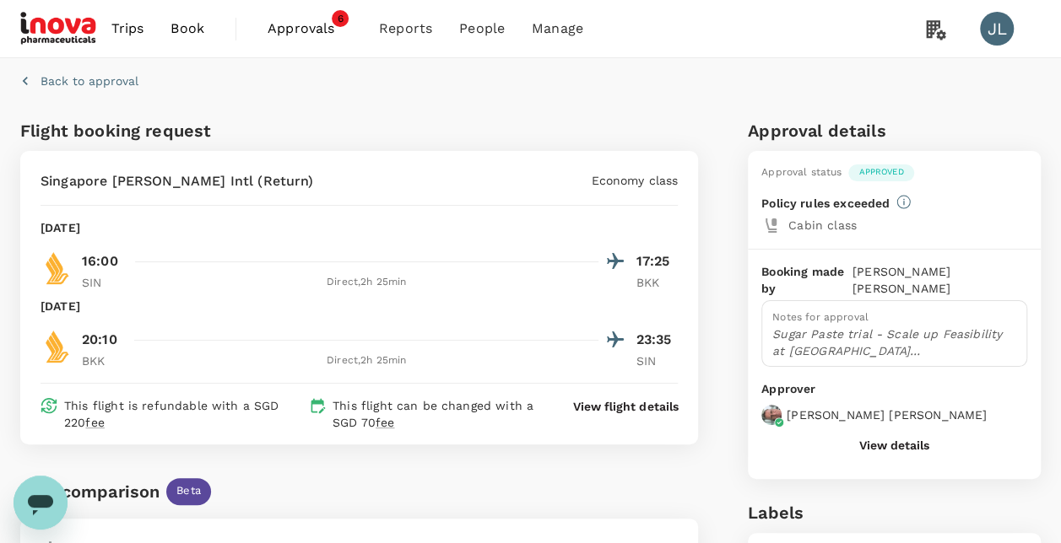
click at [26, 85] on icon "button" at bounding box center [25, 81] width 17 height 17
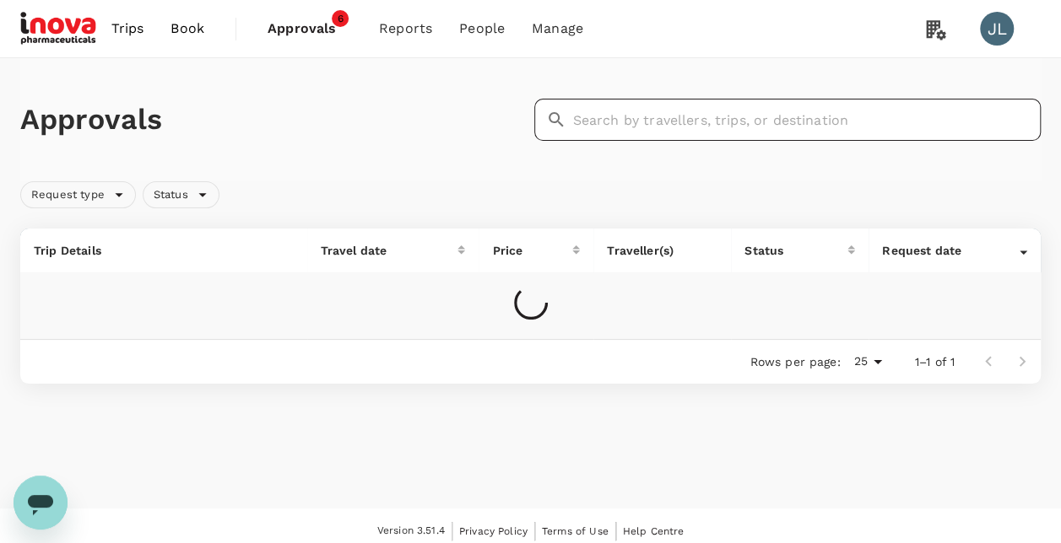
click at [618, 125] on input "text" at bounding box center [807, 120] width 468 height 42
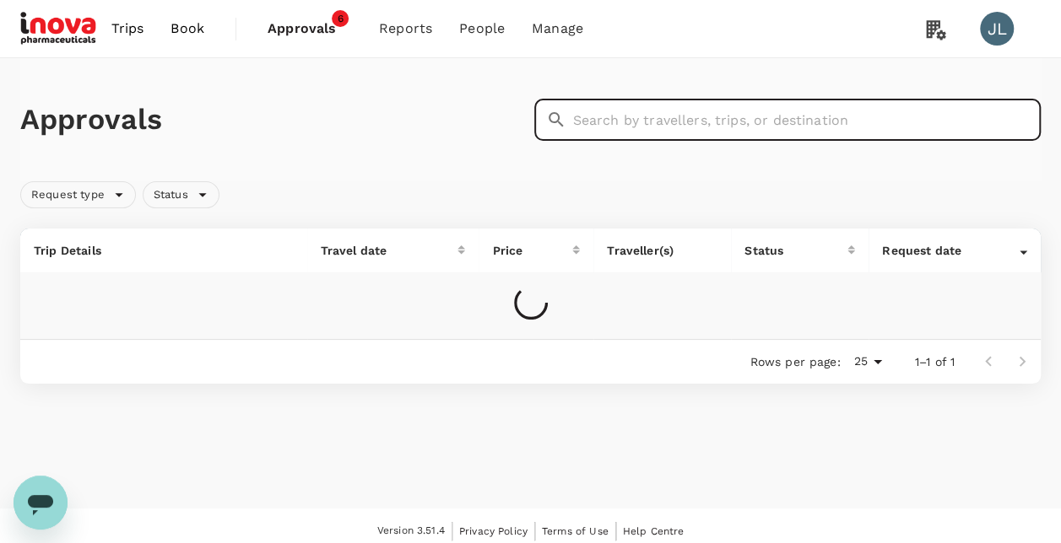
paste input "H2025091328699"
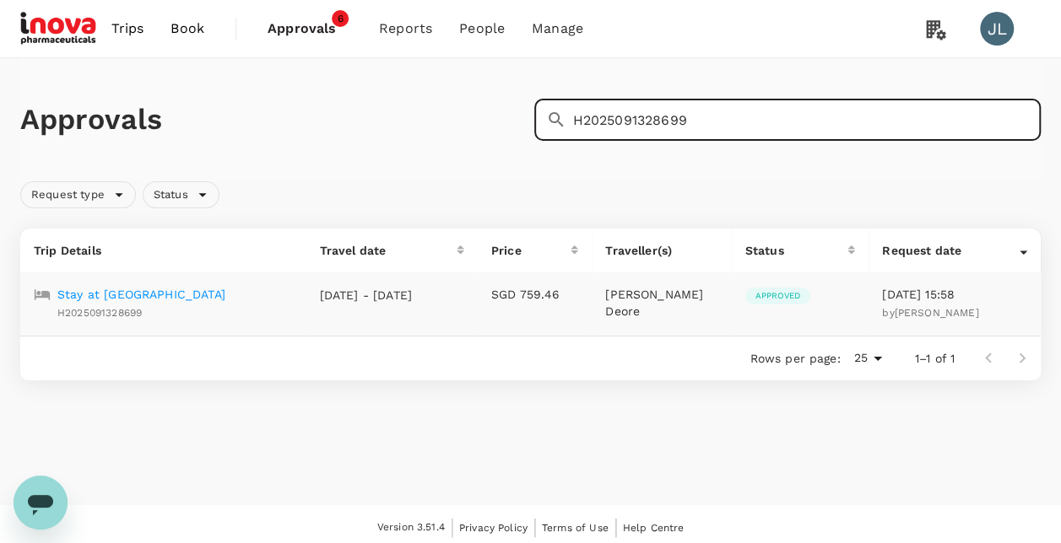
click at [694, 116] on input "H2025091328699" at bounding box center [807, 120] width 468 height 42
type input "H2025091328699"
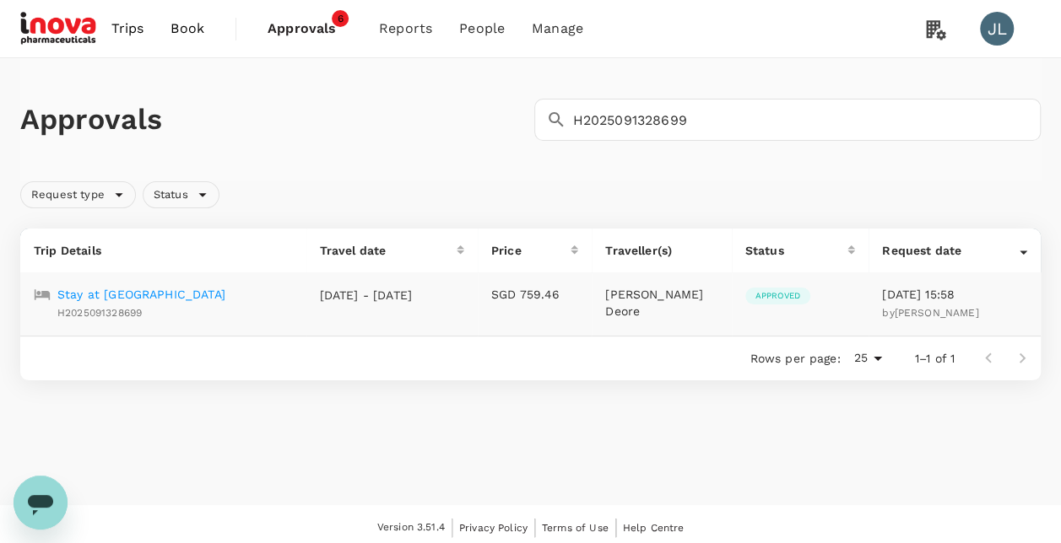
click at [188, 293] on p "Stay at [GEOGRAPHIC_DATA]" at bounding box center [141, 294] width 168 height 17
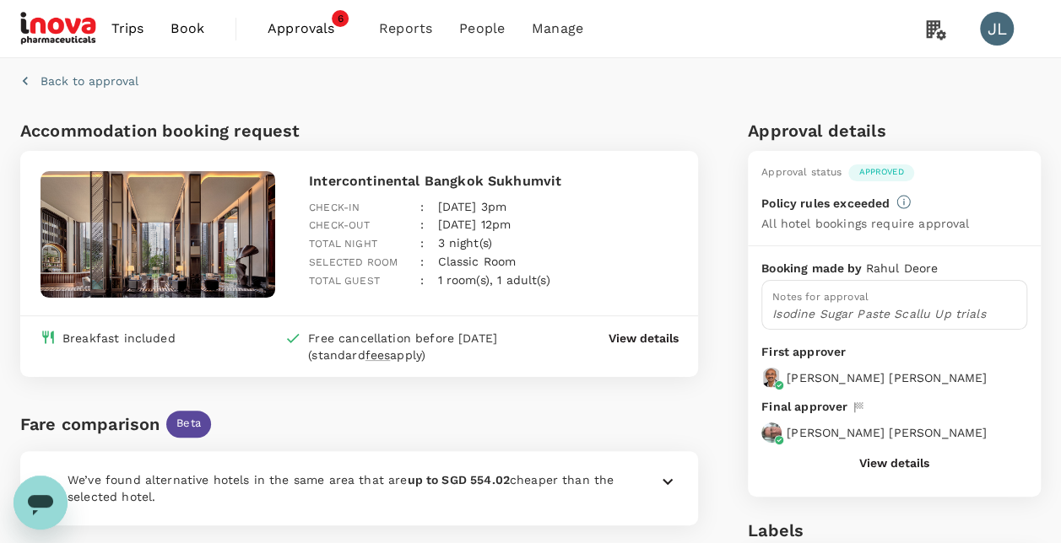
click at [475, 91] on div "Back to approval" at bounding box center [526, 77] width 1027 height 52
click at [25, 86] on icon "button" at bounding box center [25, 81] width 17 height 17
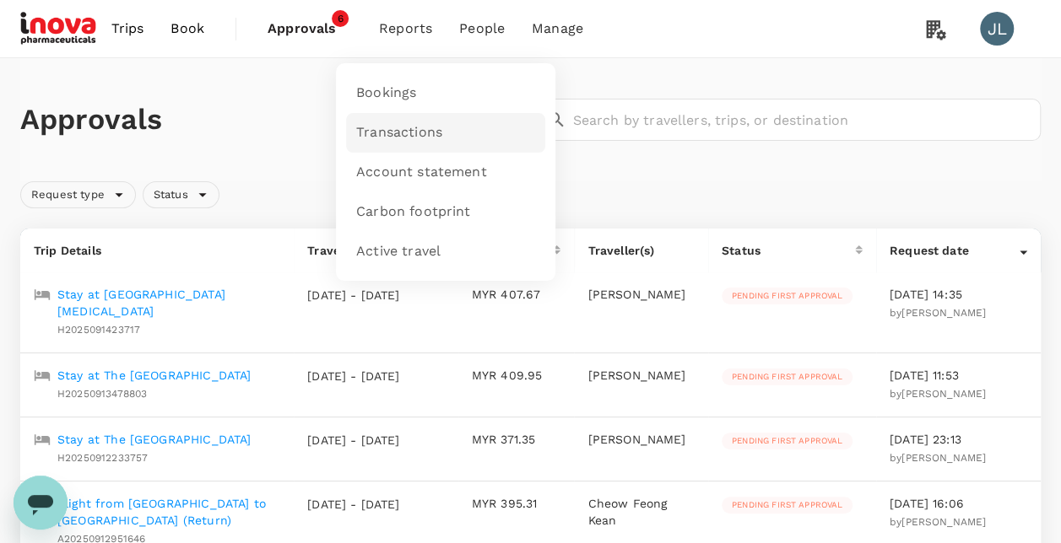
click at [400, 143] on link "Transactions" at bounding box center [445, 133] width 199 height 40
